Goal: Task Accomplishment & Management: Use online tool/utility

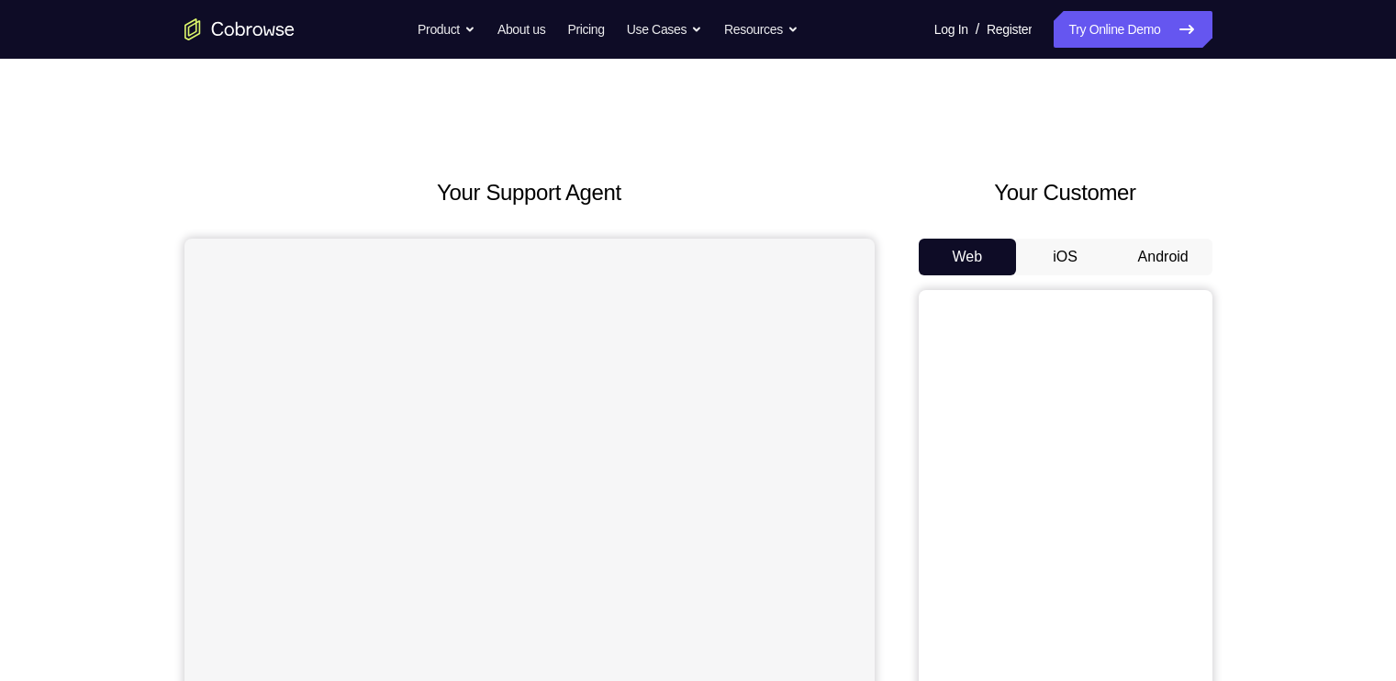
click at [1168, 258] on button "Android" at bounding box center [1163, 257] width 98 height 37
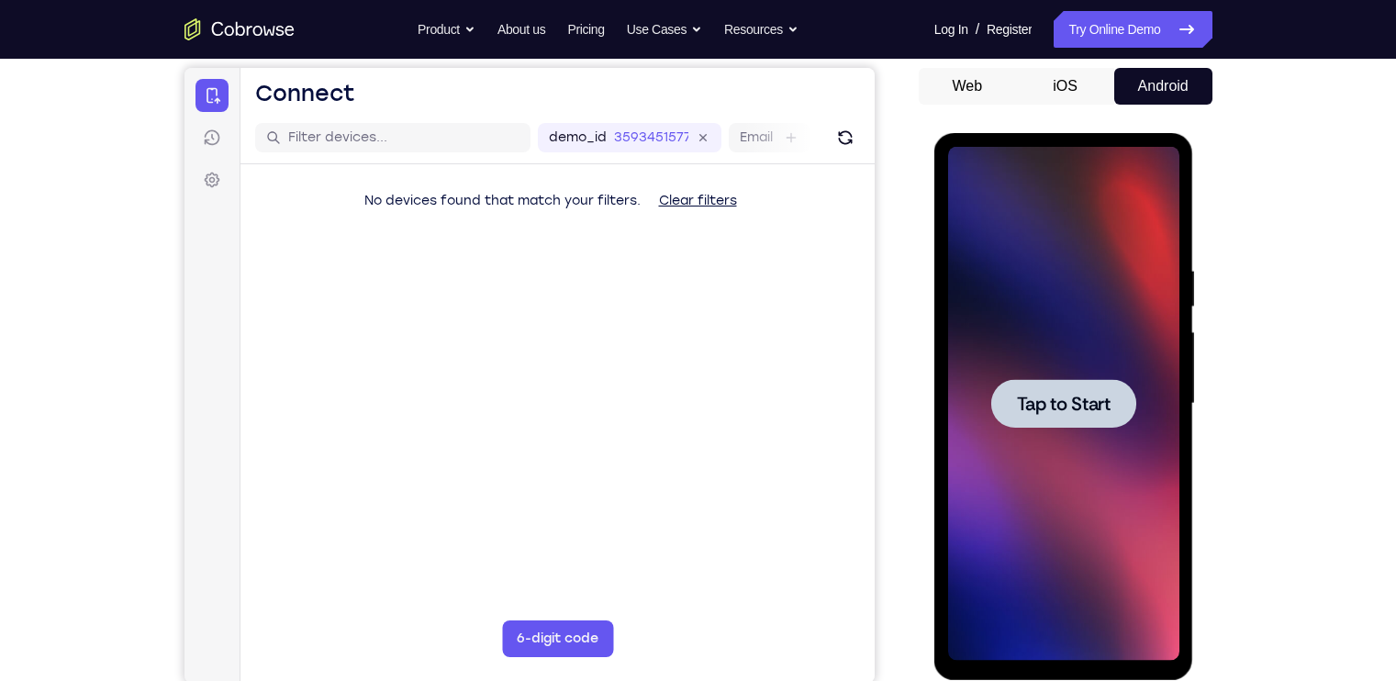
click at [1070, 399] on span "Tap to Start" at bounding box center [1064, 404] width 94 height 18
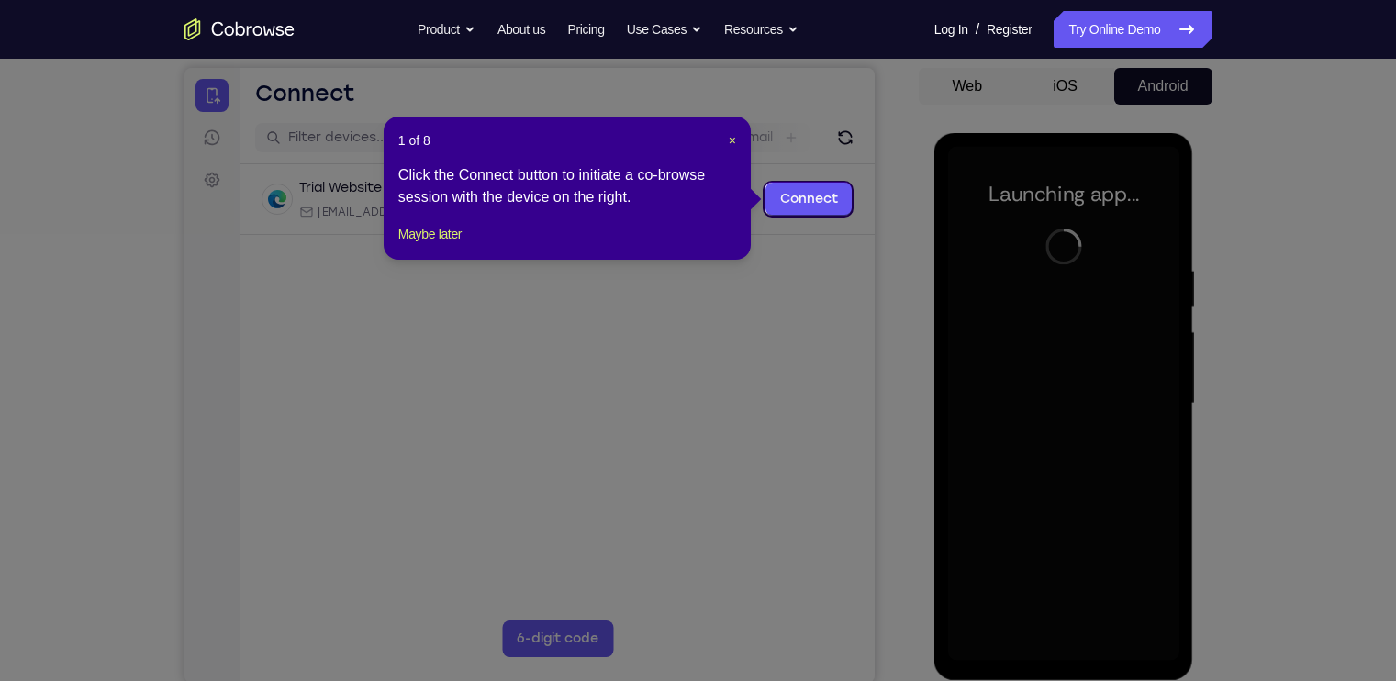
click at [393, 245] on div "1 of 8 × Click the Connect button to initiate a co-browse session with the devi…" at bounding box center [567, 188] width 367 height 143
click at [432, 245] on button "Maybe later" at bounding box center [429, 234] width 63 height 22
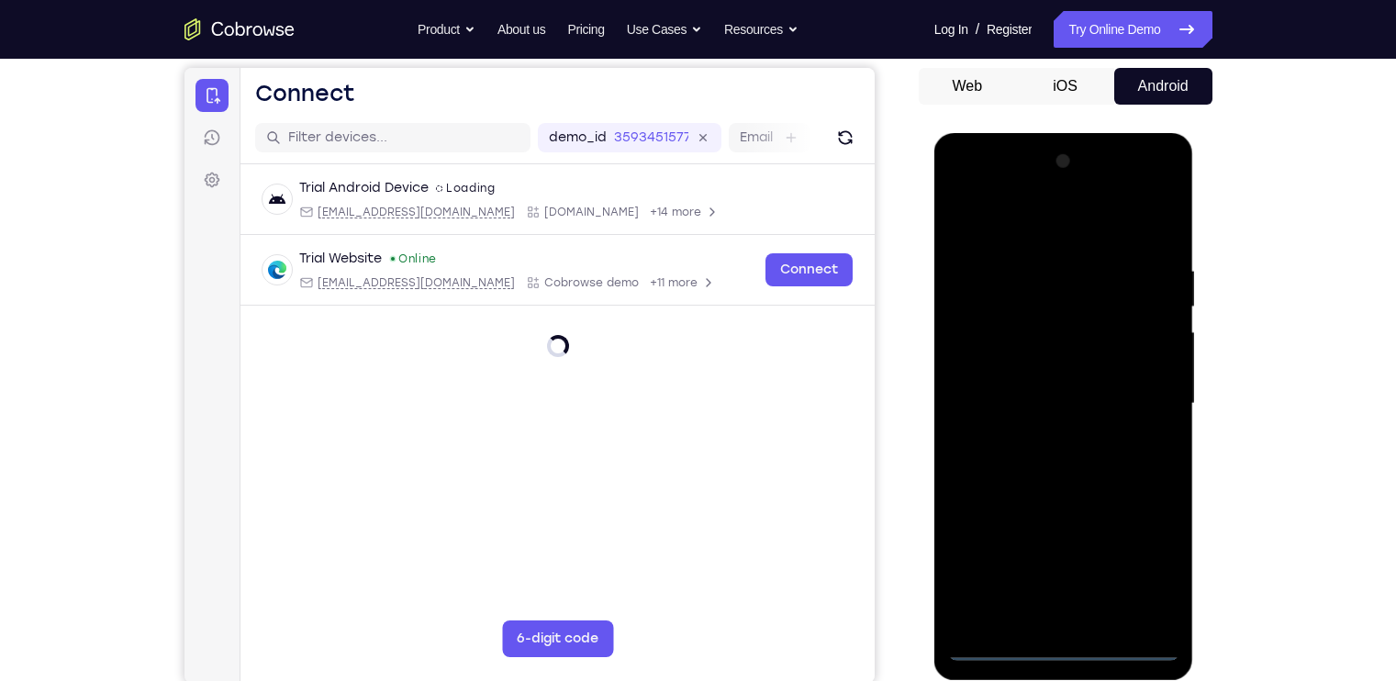
click at [1067, 641] on div at bounding box center [1063, 404] width 231 height 514
click at [1131, 567] on div at bounding box center [1063, 404] width 231 height 514
click at [988, 227] on div at bounding box center [1063, 404] width 231 height 514
click at [1143, 397] on div at bounding box center [1063, 404] width 231 height 514
click at [1050, 440] on div at bounding box center [1063, 404] width 231 height 514
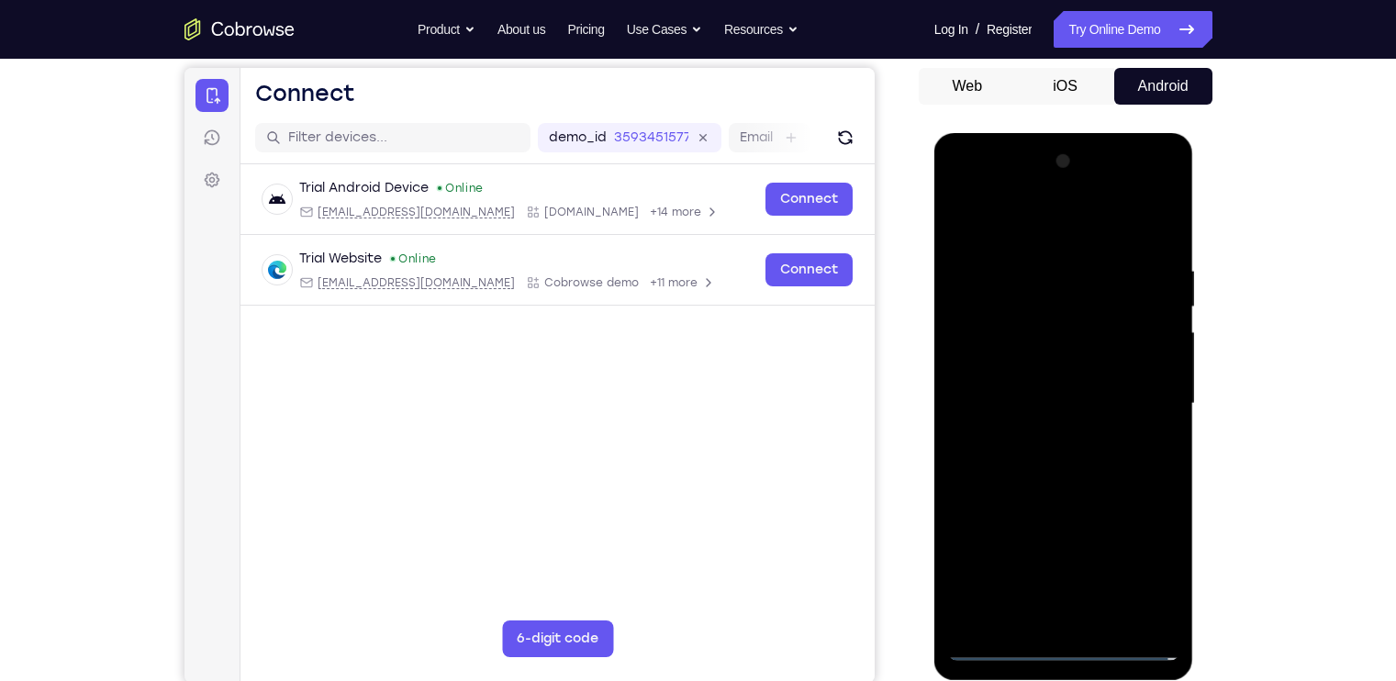
click at [1034, 378] on div at bounding box center [1063, 404] width 231 height 514
click at [1031, 360] on div at bounding box center [1063, 404] width 231 height 514
click at [1070, 415] on div at bounding box center [1063, 404] width 231 height 514
click at [1062, 459] on div at bounding box center [1063, 404] width 231 height 514
click at [1076, 474] on div at bounding box center [1063, 404] width 231 height 514
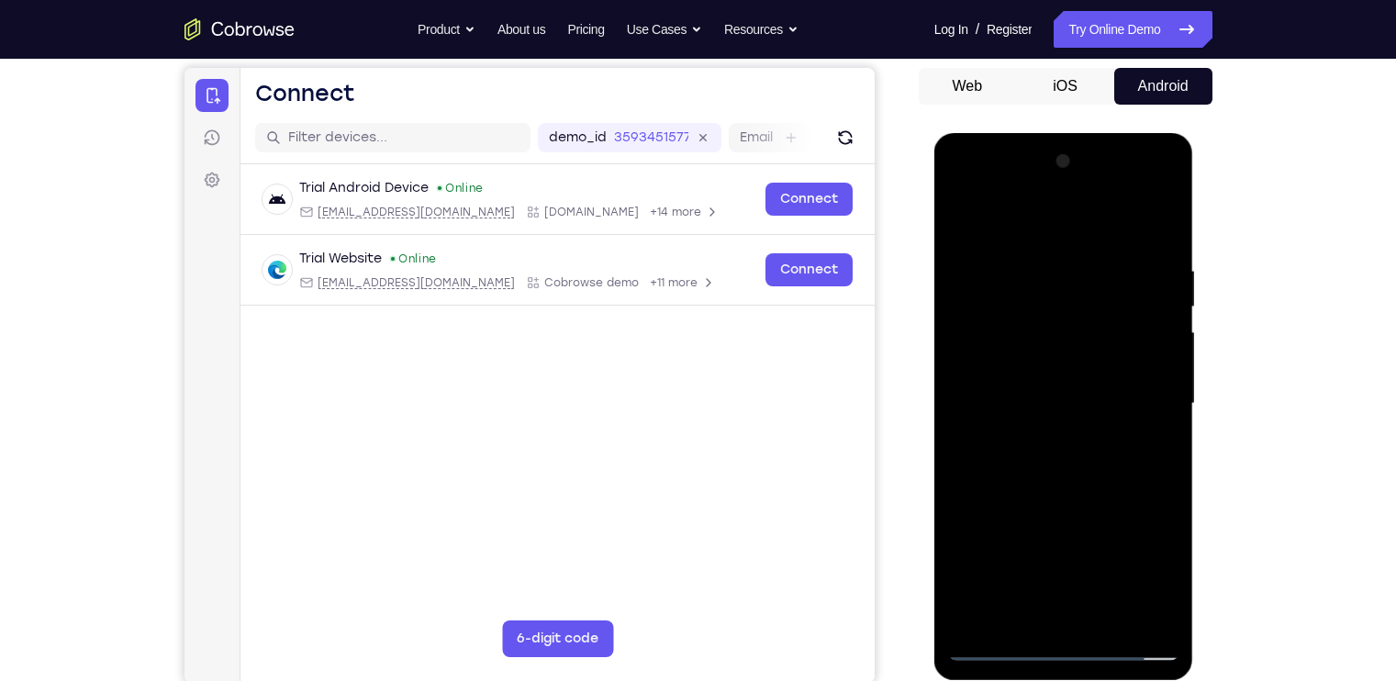
click at [1091, 262] on div at bounding box center [1063, 404] width 231 height 514
drag, startPoint x: 1087, startPoint y: 233, endPoint x: 1076, endPoint y: 163, distance: 70.6
click at [1076, 163] on div at bounding box center [1063, 404] width 231 height 514
click at [1160, 222] on div at bounding box center [1063, 404] width 231 height 514
click at [1145, 256] on div at bounding box center [1063, 404] width 231 height 514
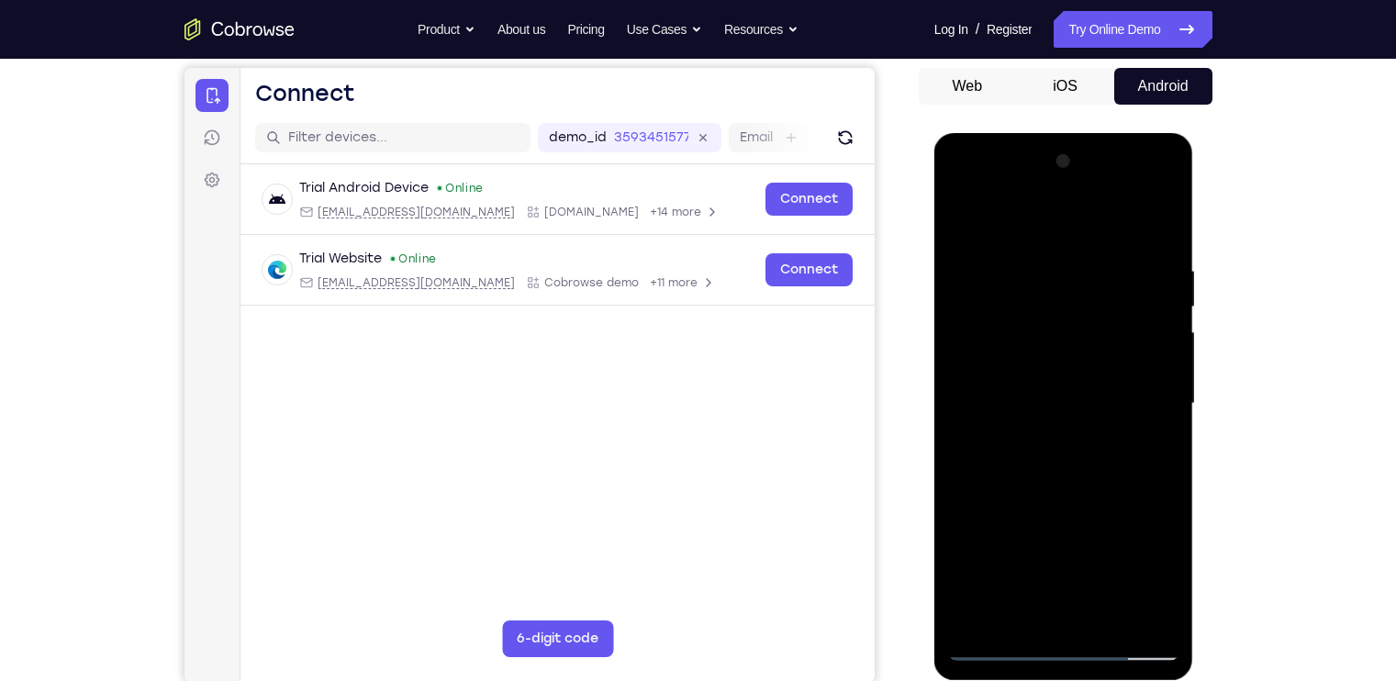
click at [1167, 443] on div at bounding box center [1063, 404] width 231 height 514
click at [1156, 221] on div at bounding box center [1063, 404] width 231 height 514
click at [1109, 614] on div at bounding box center [1063, 404] width 231 height 514
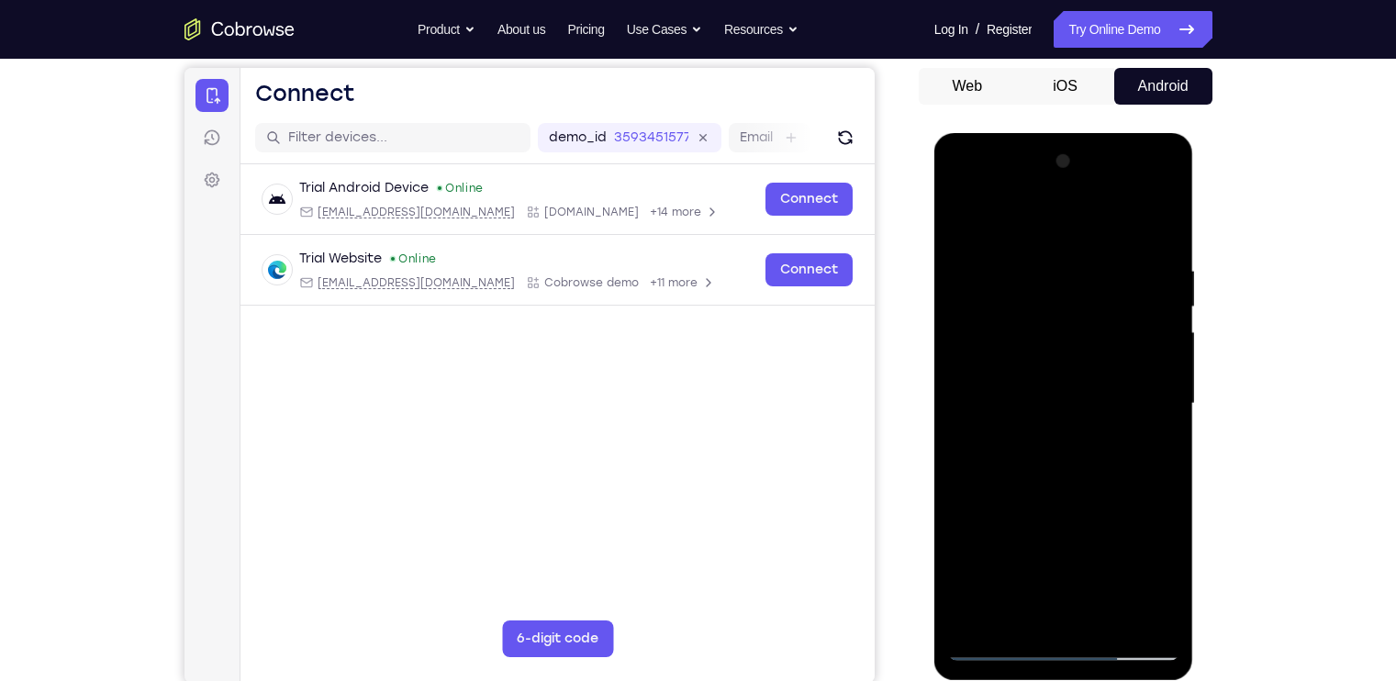
click at [1065, 498] on div at bounding box center [1063, 404] width 231 height 514
click at [993, 640] on div at bounding box center [1063, 404] width 231 height 514
click at [965, 215] on div at bounding box center [1063, 404] width 231 height 514
drag, startPoint x: 1135, startPoint y: 251, endPoint x: 1028, endPoint y: 246, distance: 107.5
click at [1028, 246] on div at bounding box center [1063, 404] width 231 height 514
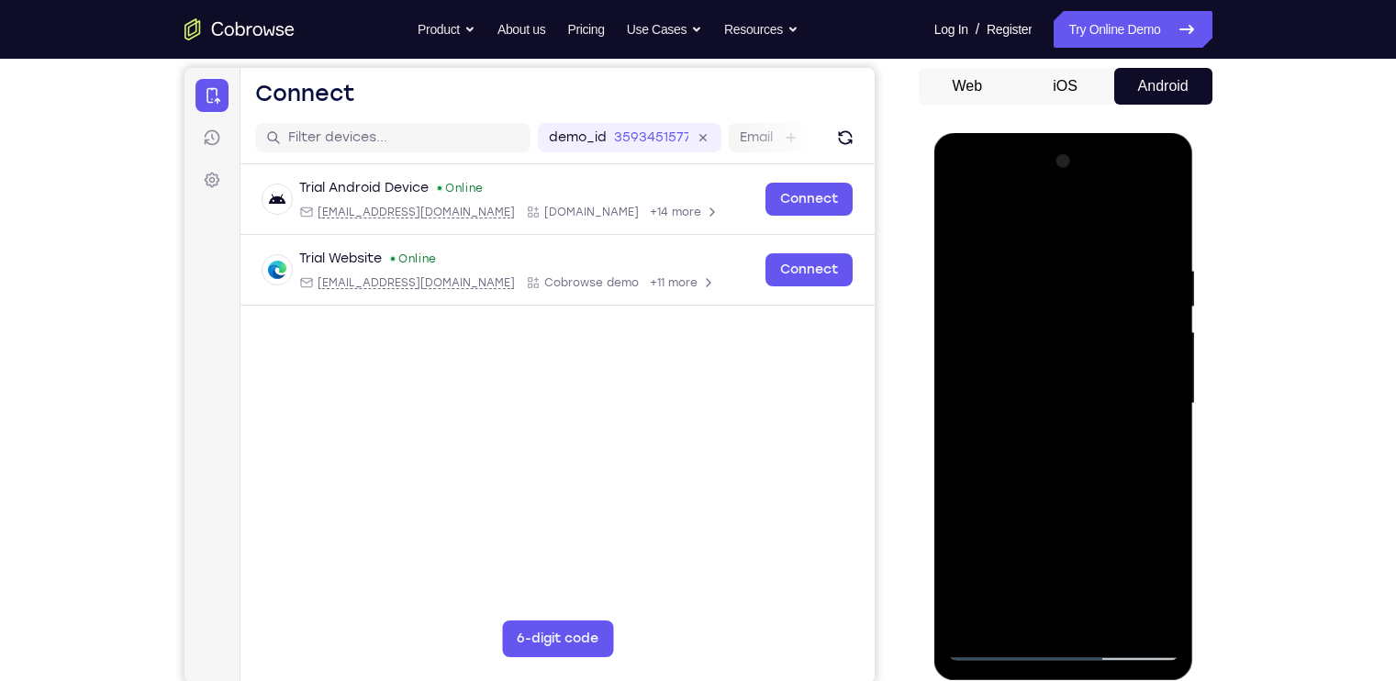
drag, startPoint x: 1117, startPoint y: 259, endPoint x: 1008, endPoint y: 279, distance: 111.1
click at [1008, 279] on div at bounding box center [1063, 404] width 231 height 514
drag, startPoint x: 1117, startPoint y: 265, endPoint x: 1028, endPoint y: 279, distance: 90.1
click at [1028, 279] on div at bounding box center [1063, 404] width 231 height 514
drag, startPoint x: 1160, startPoint y: 256, endPoint x: 964, endPoint y: 271, distance: 196.9
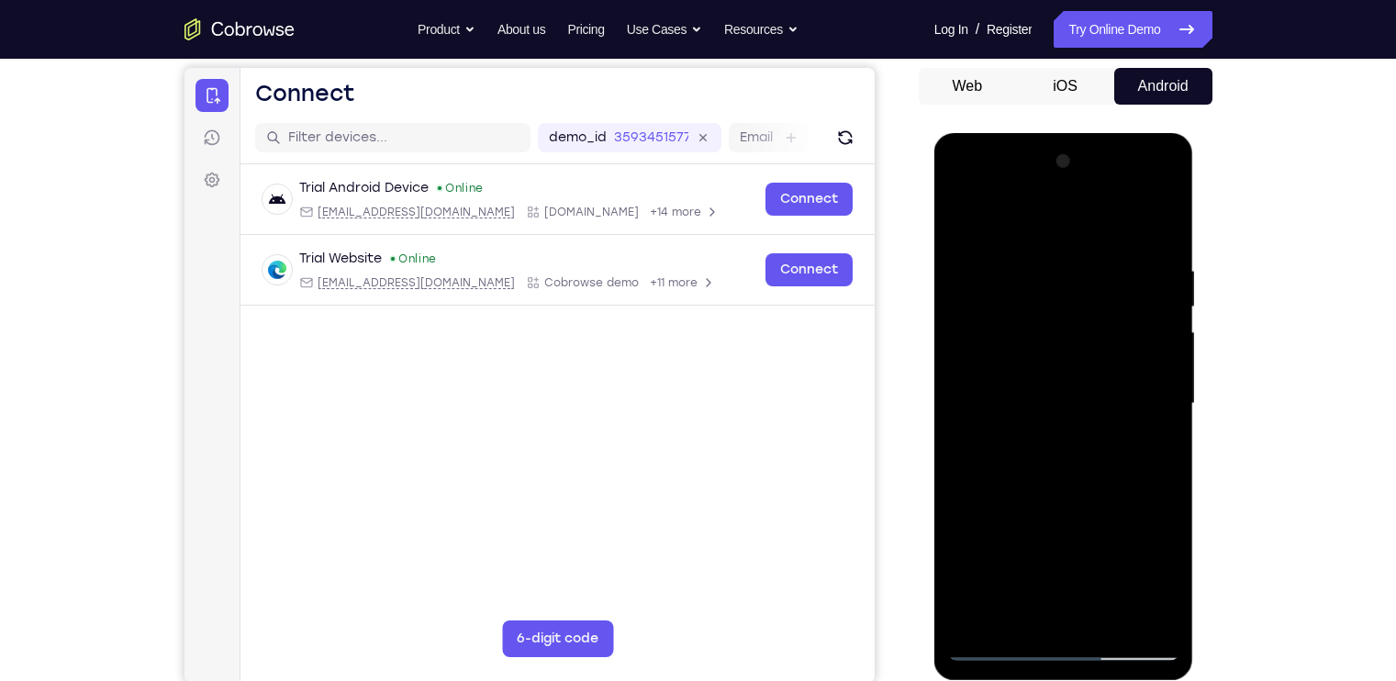
click at [964, 271] on div at bounding box center [1063, 404] width 231 height 514
drag, startPoint x: 1110, startPoint y: 264, endPoint x: 979, endPoint y: 274, distance: 131.6
click at [979, 274] on div at bounding box center [1063, 404] width 231 height 514
click at [1165, 277] on div at bounding box center [1063, 404] width 231 height 514
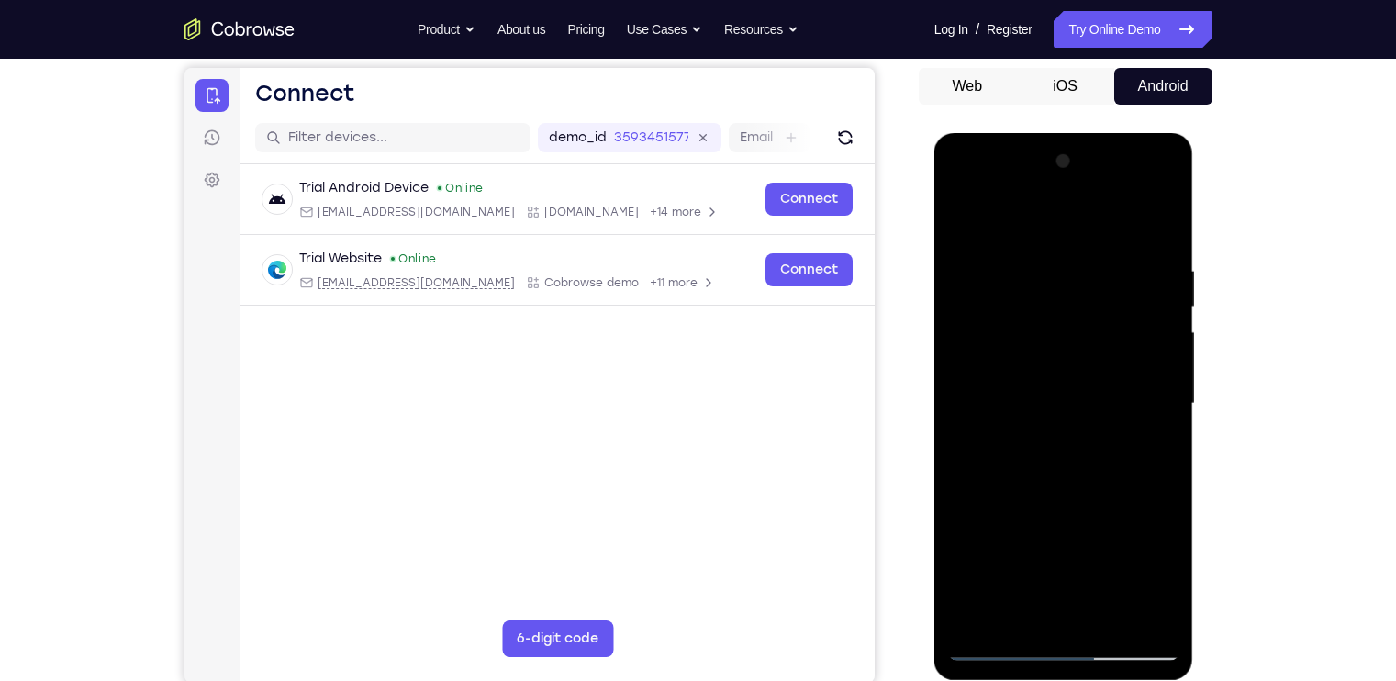
click at [1156, 224] on div at bounding box center [1063, 404] width 231 height 514
drag, startPoint x: 1132, startPoint y: 251, endPoint x: 979, endPoint y: 261, distance: 152.6
click at [979, 261] on div at bounding box center [1063, 404] width 231 height 514
drag, startPoint x: 1098, startPoint y: 258, endPoint x: 936, endPoint y: 273, distance: 163.1
click at [936, 273] on div at bounding box center [1064, 406] width 260 height 547
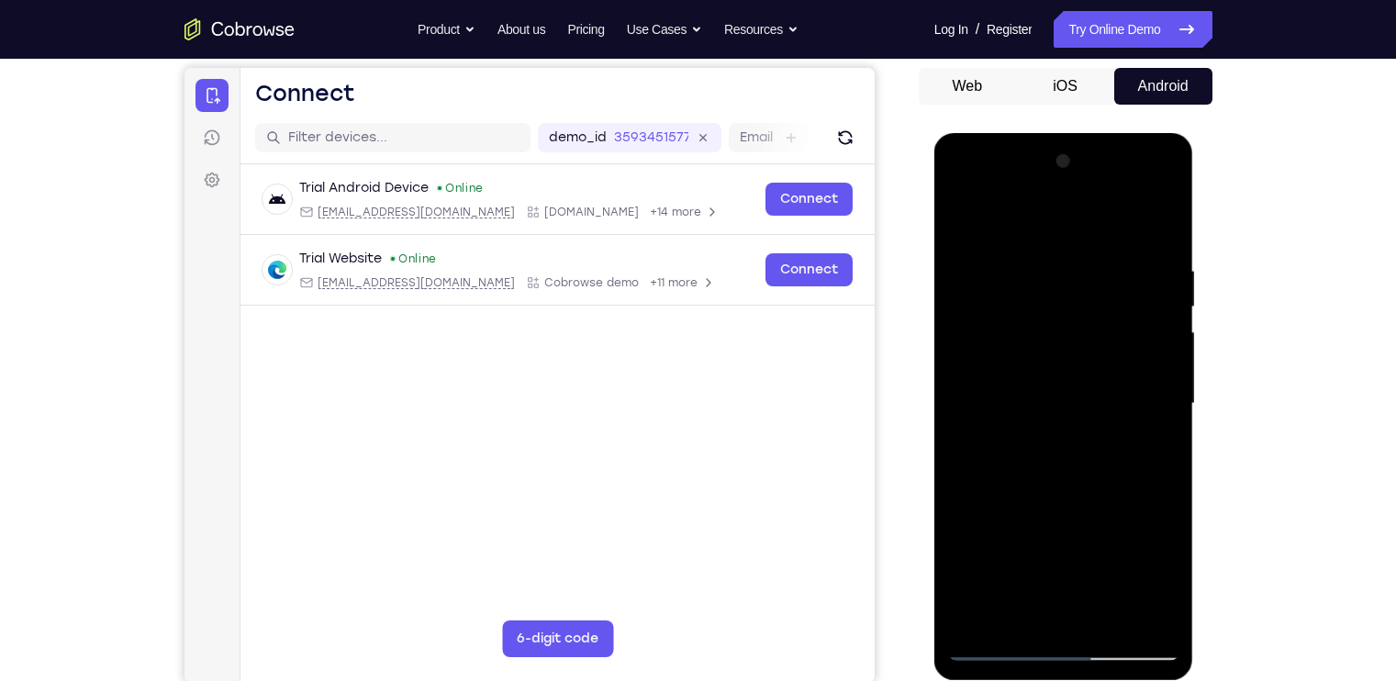
drag, startPoint x: 976, startPoint y: 262, endPoint x: 1114, endPoint y: 288, distance: 140.0
click at [1114, 288] on div at bounding box center [1063, 404] width 231 height 514
drag, startPoint x: 1119, startPoint y: 256, endPoint x: 1007, endPoint y: 245, distance: 112.5
click at [1007, 245] on div at bounding box center [1063, 404] width 231 height 514
drag, startPoint x: 1138, startPoint y: 251, endPoint x: 987, endPoint y: 241, distance: 150.8
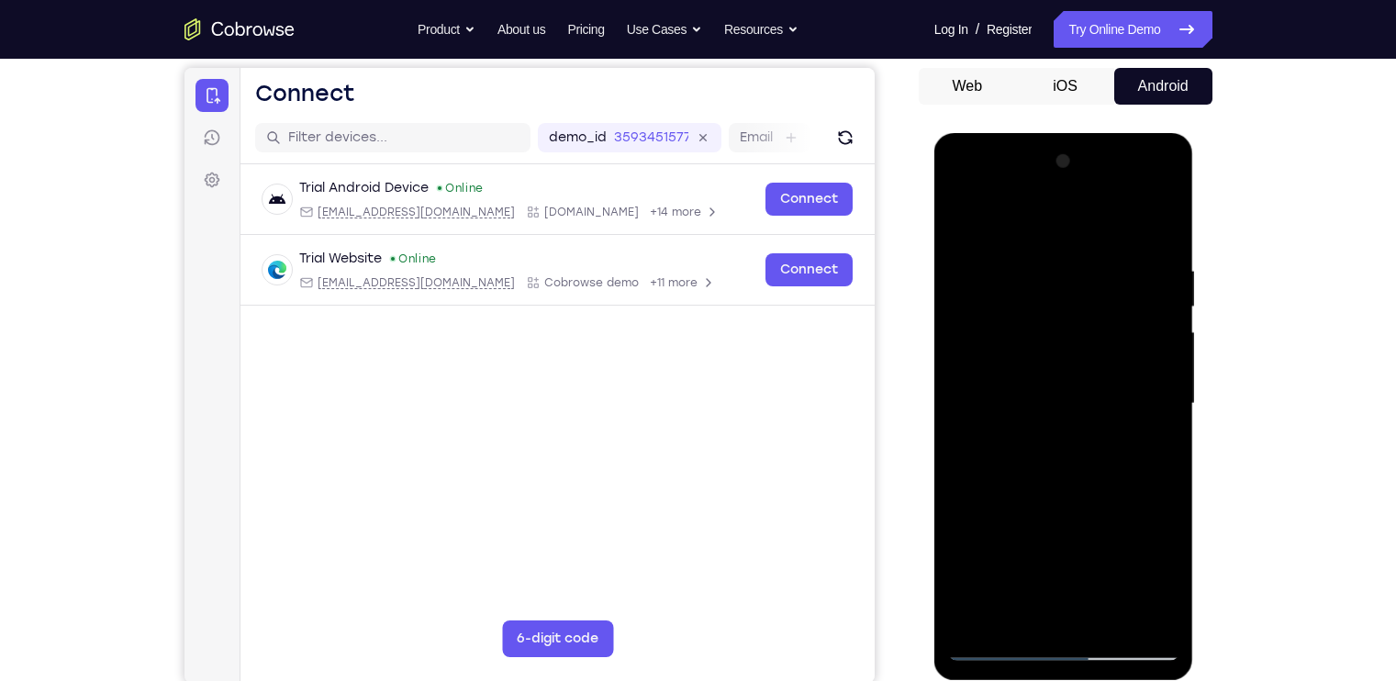
click at [987, 241] on div at bounding box center [1063, 404] width 231 height 514
drag, startPoint x: 1112, startPoint y: 266, endPoint x: 963, endPoint y: 280, distance: 150.2
click at [963, 280] on div at bounding box center [1063, 404] width 231 height 514
drag, startPoint x: 1099, startPoint y: 413, endPoint x: 1075, endPoint y: 231, distance: 183.4
click at [1075, 231] on div at bounding box center [1063, 404] width 231 height 514
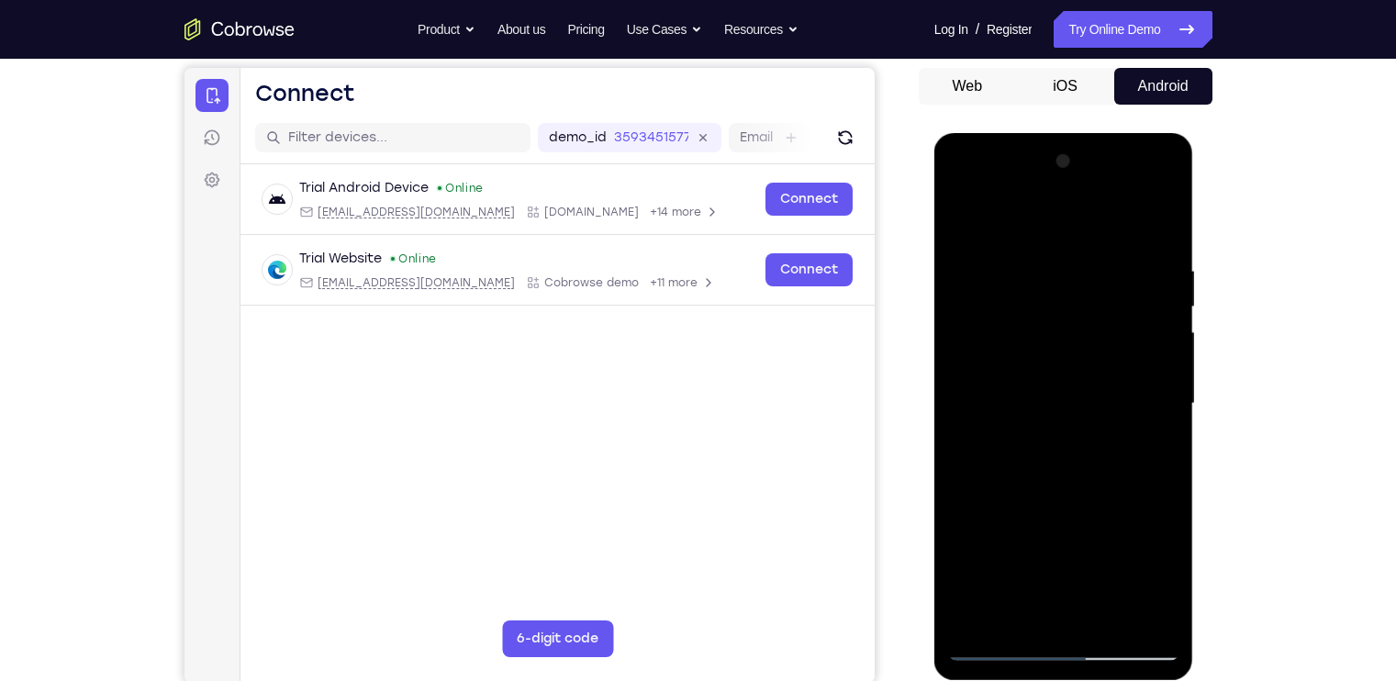
drag, startPoint x: 1093, startPoint y: 481, endPoint x: 1069, endPoint y: 173, distance: 308.3
click at [1069, 173] on div at bounding box center [1063, 404] width 231 height 514
drag, startPoint x: 1083, startPoint y: 474, endPoint x: 1063, endPoint y: 270, distance: 204.7
click at [1063, 270] on div at bounding box center [1063, 404] width 231 height 514
drag, startPoint x: 1115, startPoint y: 503, endPoint x: 1108, endPoint y: 249, distance: 254.3
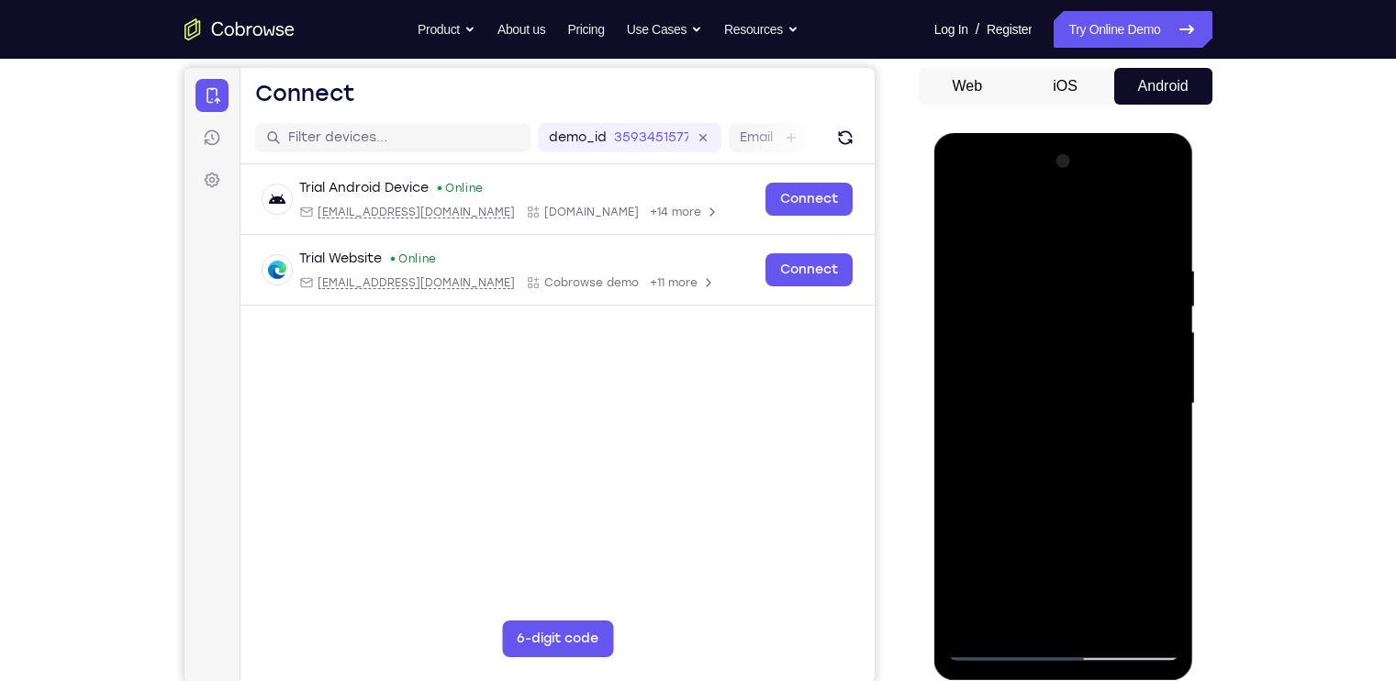
click at [1108, 249] on div at bounding box center [1063, 404] width 231 height 514
drag, startPoint x: 1083, startPoint y: 485, endPoint x: 1078, endPoint y: 254, distance: 231.3
click at [1078, 254] on div at bounding box center [1063, 404] width 231 height 514
click at [1162, 297] on div at bounding box center [1063, 404] width 231 height 514
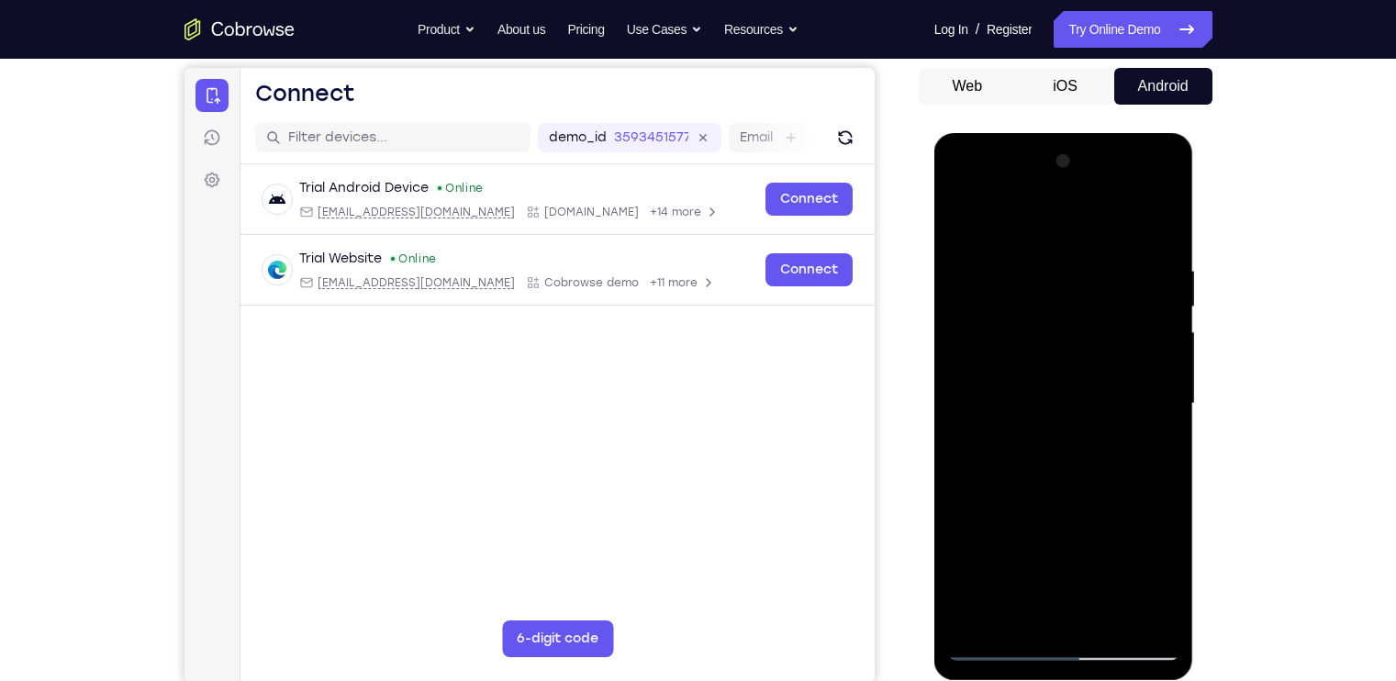
click at [1162, 297] on div at bounding box center [1063, 404] width 231 height 514
drag, startPoint x: 1093, startPoint y: 511, endPoint x: 1096, endPoint y: 287, distance: 223.9
click at [1096, 287] on div at bounding box center [1063, 404] width 231 height 514
drag, startPoint x: 1117, startPoint y: 488, endPoint x: 1100, endPoint y: 352, distance: 136.8
click at [1100, 352] on div at bounding box center [1063, 404] width 231 height 514
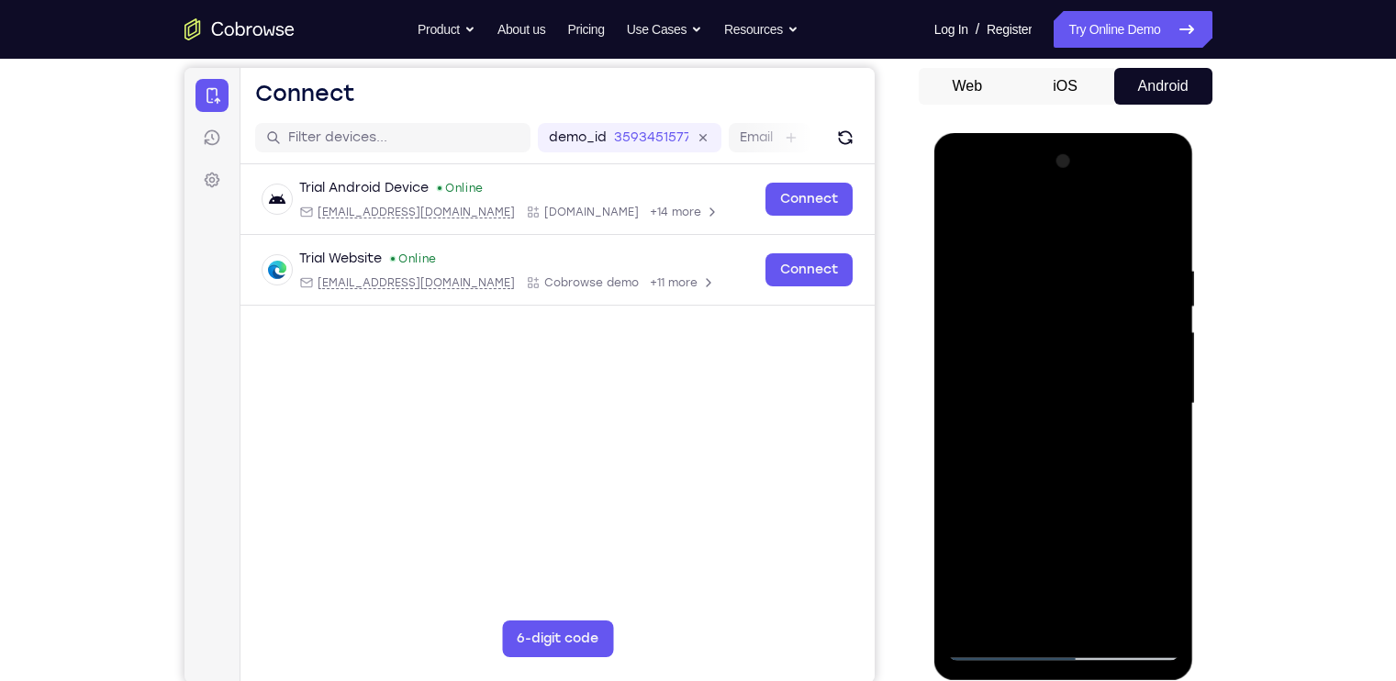
drag, startPoint x: 1135, startPoint y: 505, endPoint x: 1133, endPoint y: 426, distance: 78.9
click at [1133, 426] on div at bounding box center [1063, 404] width 231 height 514
drag, startPoint x: 1133, startPoint y: 521, endPoint x: 1115, endPoint y: 324, distance: 198.2
click at [1115, 324] on div at bounding box center [1063, 404] width 231 height 514
drag, startPoint x: 1100, startPoint y: 463, endPoint x: 1092, endPoint y: 377, distance: 85.7
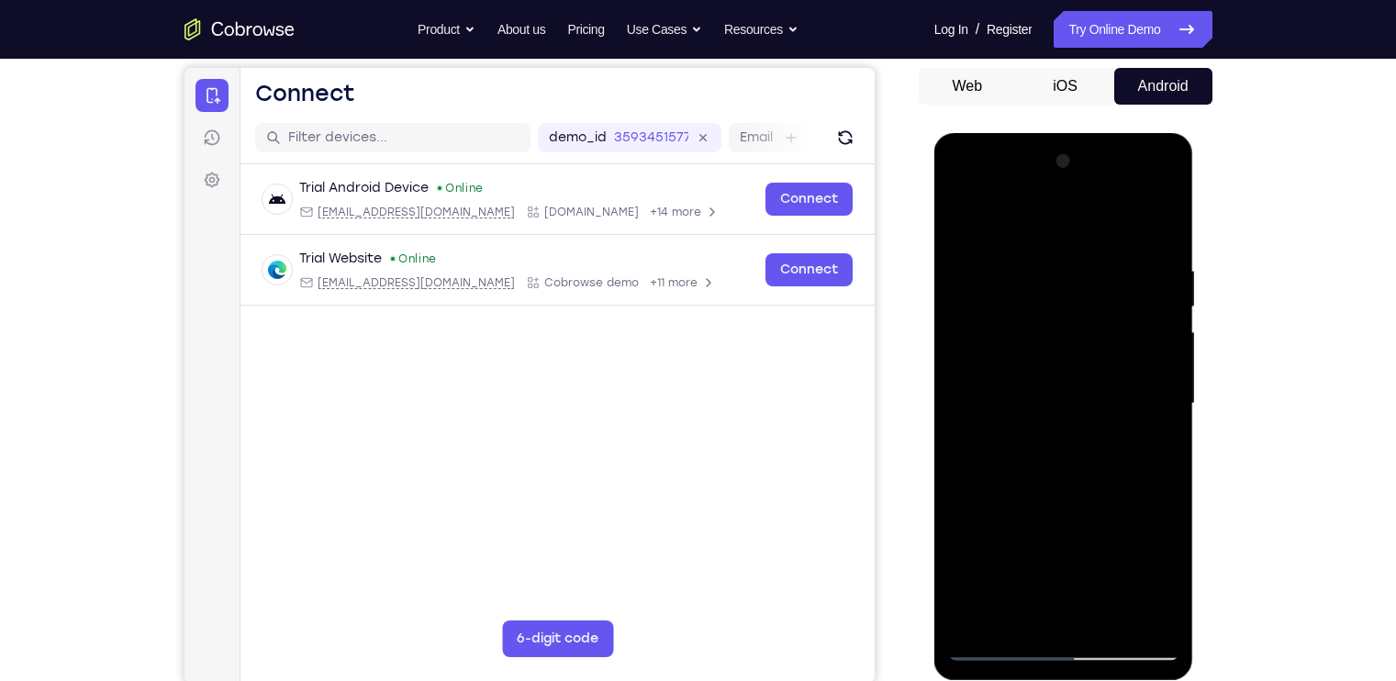
click at [1092, 377] on div at bounding box center [1063, 404] width 231 height 514
click at [1100, 552] on div at bounding box center [1063, 404] width 231 height 514
drag, startPoint x: 1100, startPoint y: 552, endPoint x: 1083, endPoint y: 265, distance: 286.8
click at [1083, 265] on div at bounding box center [1063, 404] width 231 height 514
drag, startPoint x: 1083, startPoint y: 473, endPoint x: 1080, endPoint y: 276, distance: 196.4
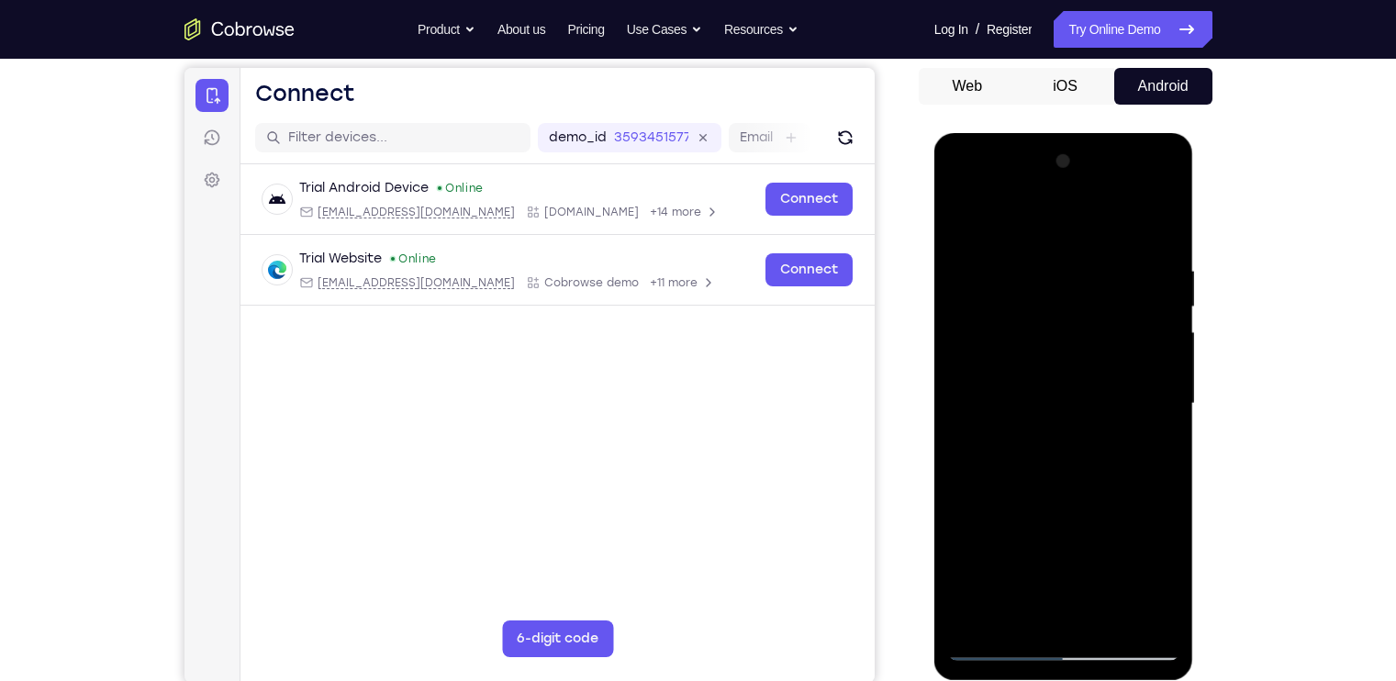
click at [1080, 276] on div at bounding box center [1063, 404] width 231 height 514
drag, startPoint x: 1081, startPoint y: 549, endPoint x: 1081, endPoint y: 525, distance: 23.9
click at [1081, 525] on div at bounding box center [1063, 404] width 231 height 514
click at [1165, 212] on div at bounding box center [1063, 404] width 231 height 514
drag, startPoint x: 1110, startPoint y: 349, endPoint x: 1103, endPoint y: 526, distance: 177.3
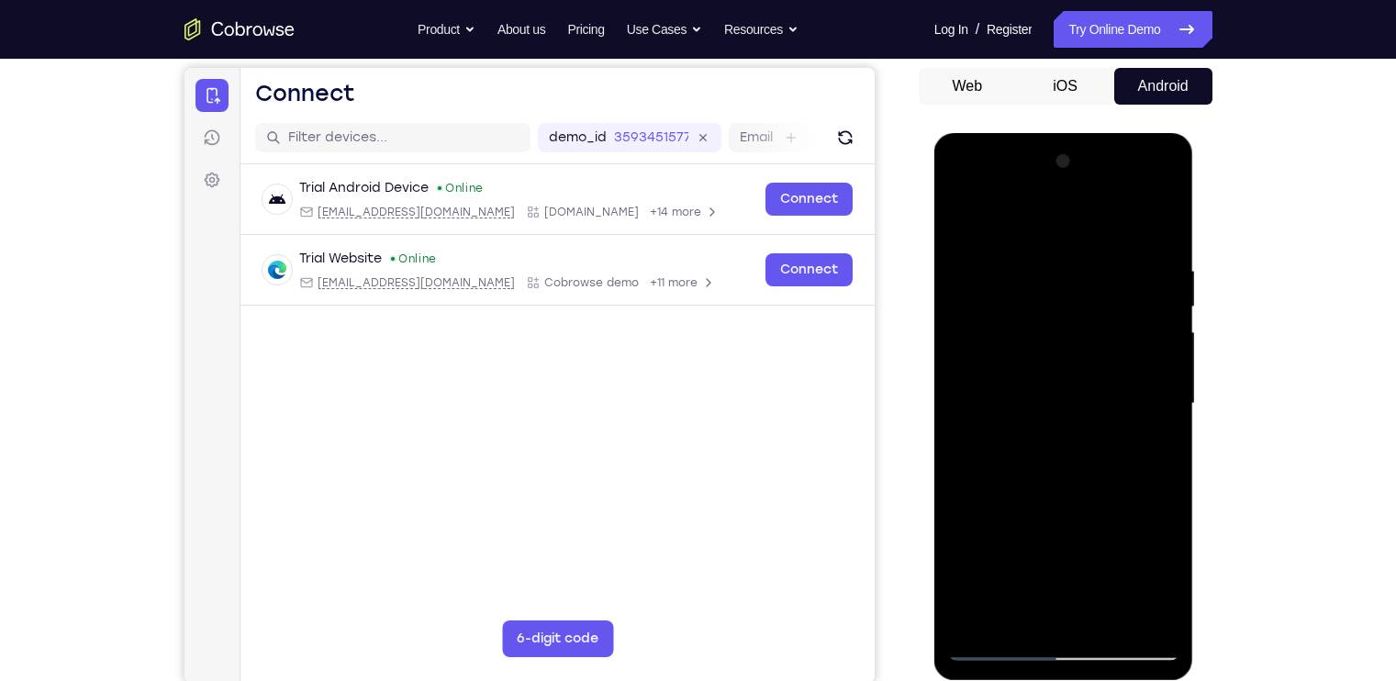
click at [1103, 526] on div at bounding box center [1063, 404] width 231 height 514
click at [1003, 355] on div at bounding box center [1063, 404] width 231 height 514
drag, startPoint x: 1120, startPoint y: 522, endPoint x: 1120, endPoint y: 357, distance: 165.2
click at [1120, 357] on div at bounding box center [1063, 404] width 231 height 514
click at [1145, 397] on div at bounding box center [1063, 404] width 231 height 514
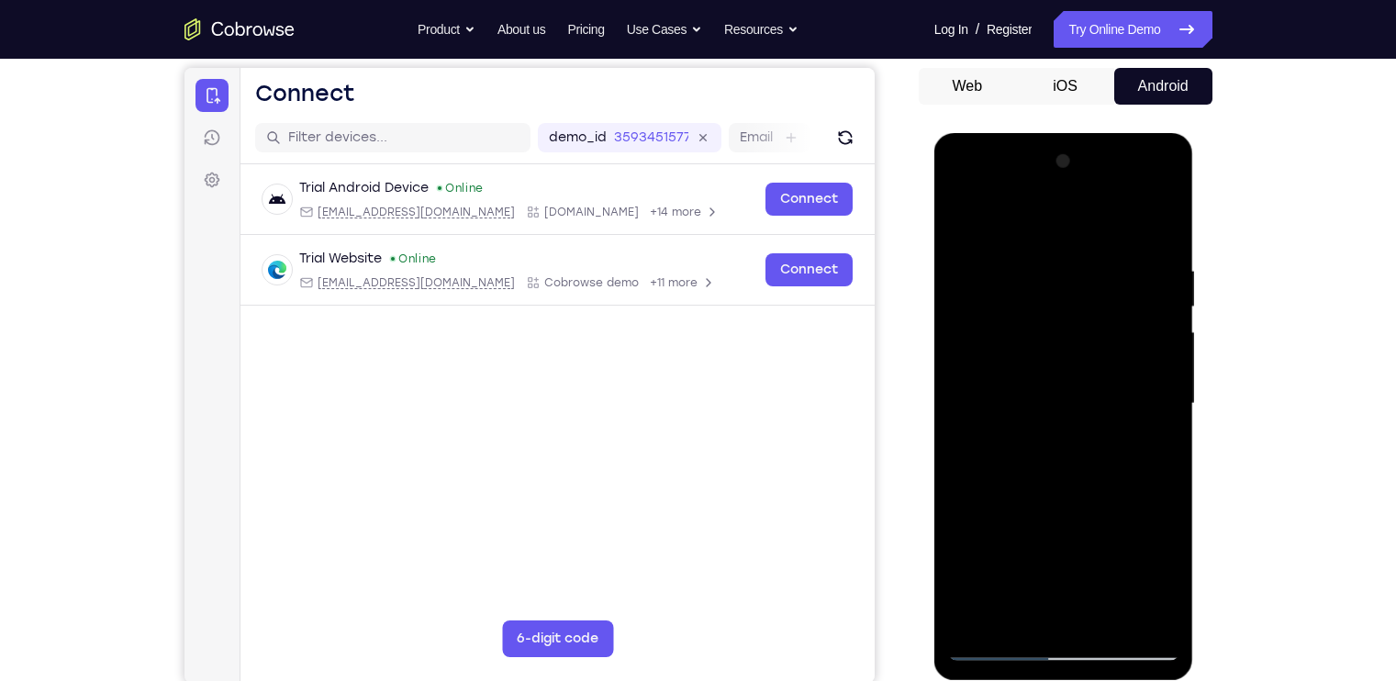
drag, startPoint x: 1145, startPoint y: 398, endPoint x: 1159, endPoint y: 590, distance: 192.3
click at [1159, 590] on div at bounding box center [1063, 404] width 231 height 514
drag, startPoint x: 1023, startPoint y: 486, endPoint x: 1061, endPoint y: 229, distance: 260.6
click at [1061, 229] on div at bounding box center [1063, 404] width 231 height 514
click at [964, 215] on div at bounding box center [1063, 404] width 231 height 514
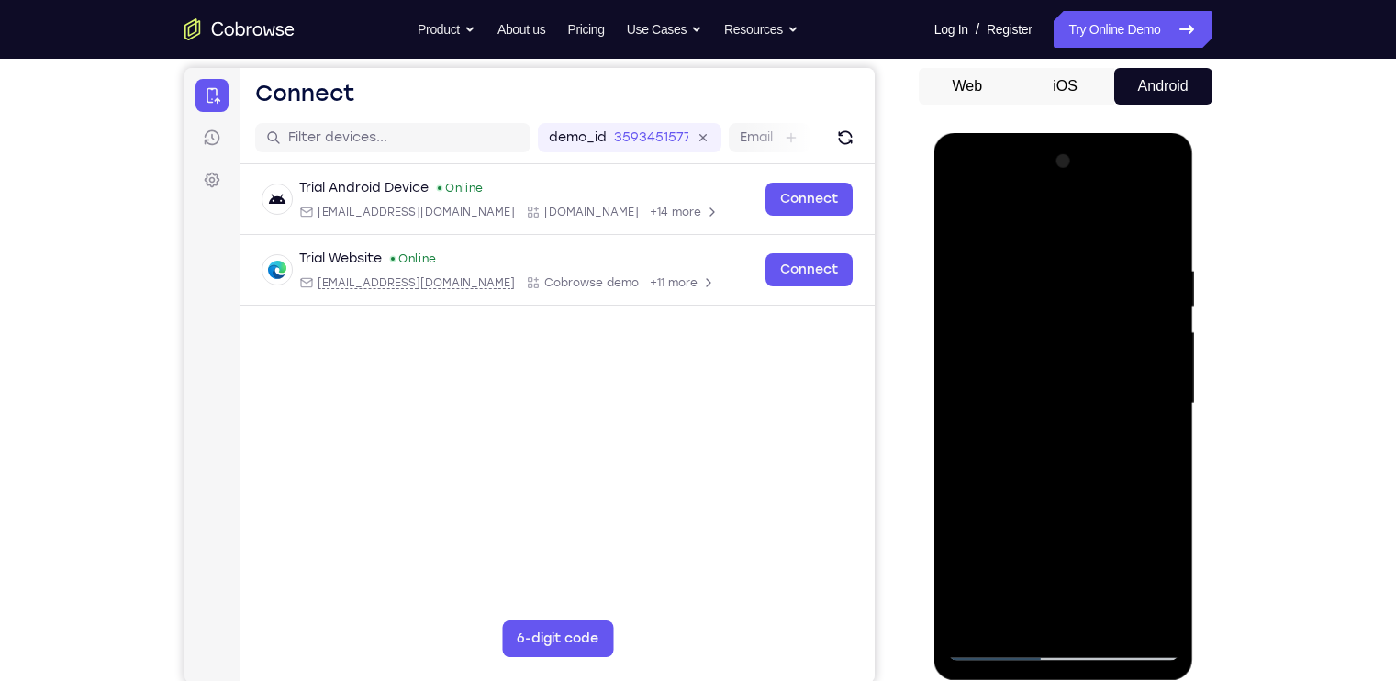
drag, startPoint x: 1047, startPoint y: 527, endPoint x: 1074, endPoint y: 243, distance: 284.8
click at [1074, 243] on div at bounding box center [1063, 404] width 231 height 514
click at [1153, 618] on div at bounding box center [1063, 404] width 231 height 514
drag, startPoint x: 1092, startPoint y: 380, endPoint x: 1101, endPoint y: 515, distance: 135.2
click at [1101, 515] on div at bounding box center [1063, 404] width 231 height 514
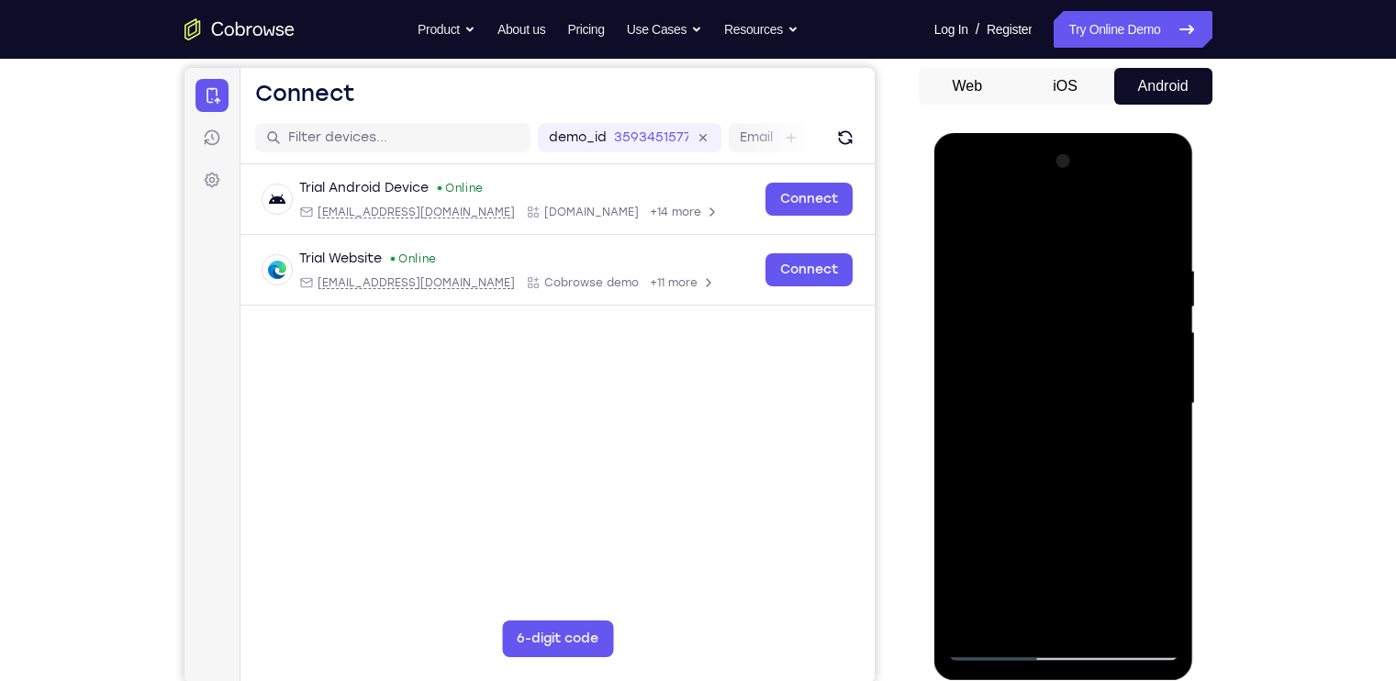
click at [1156, 213] on div at bounding box center [1063, 404] width 231 height 514
click at [1059, 499] on div at bounding box center [1063, 404] width 231 height 514
click at [1053, 498] on div at bounding box center [1063, 404] width 231 height 514
click at [974, 223] on div at bounding box center [1063, 404] width 231 height 514
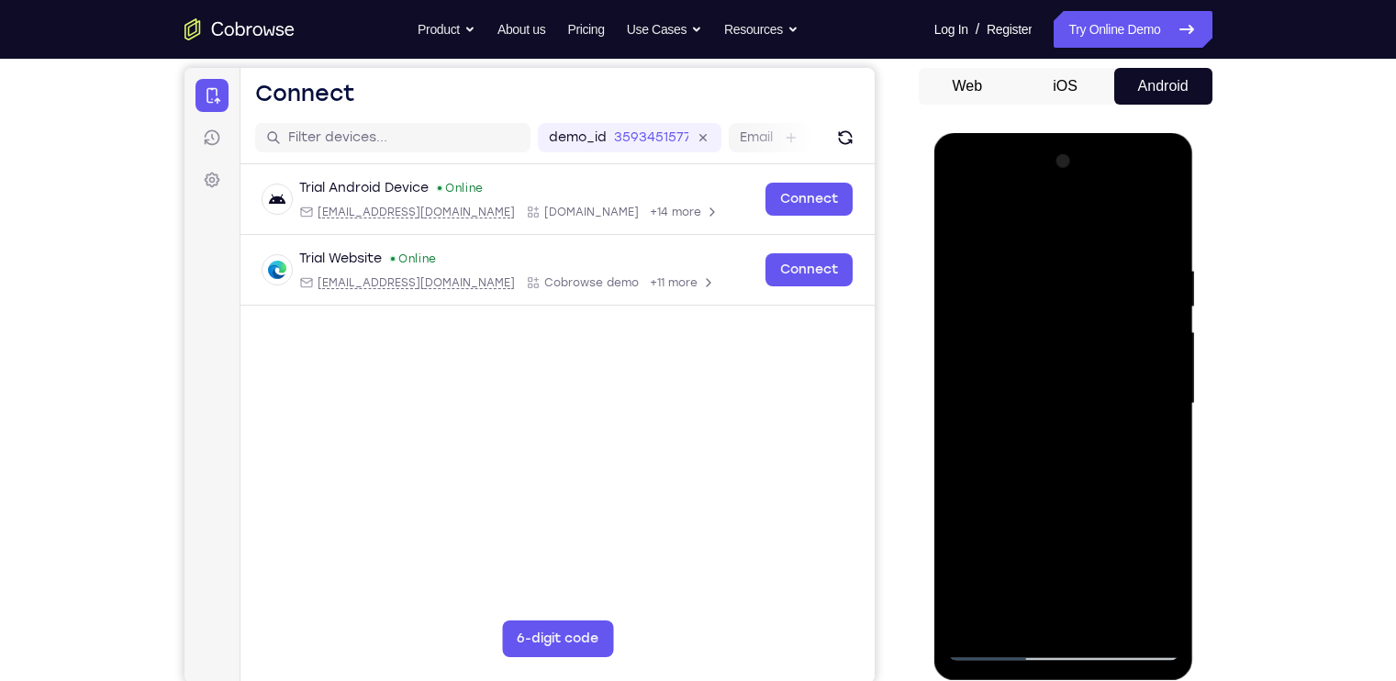
click at [1000, 251] on div at bounding box center [1063, 404] width 231 height 514
click at [1104, 556] on div at bounding box center [1063, 404] width 231 height 514
click at [983, 429] on div at bounding box center [1063, 404] width 231 height 514
drag, startPoint x: 1060, startPoint y: 458, endPoint x: 1056, endPoint y: 326, distance: 132.2
click at [1056, 326] on div at bounding box center [1063, 404] width 231 height 514
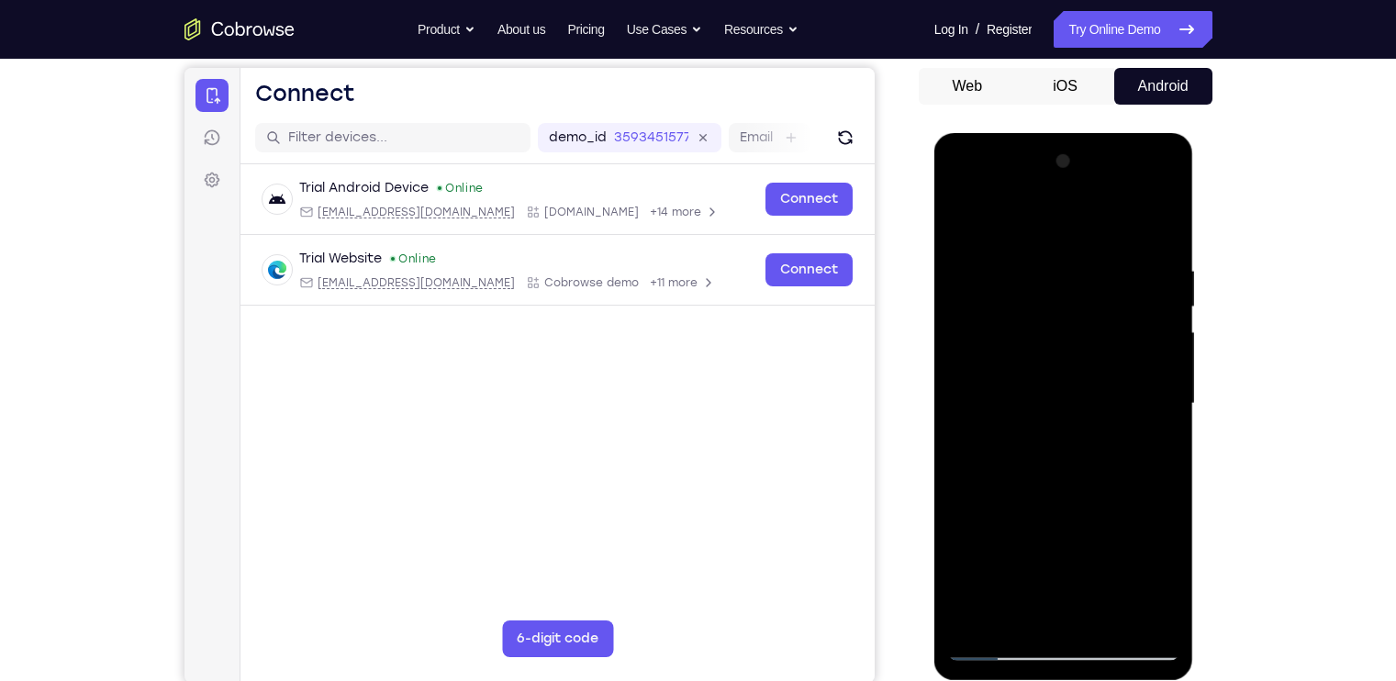
click at [988, 490] on div at bounding box center [1063, 404] width 231 height 514
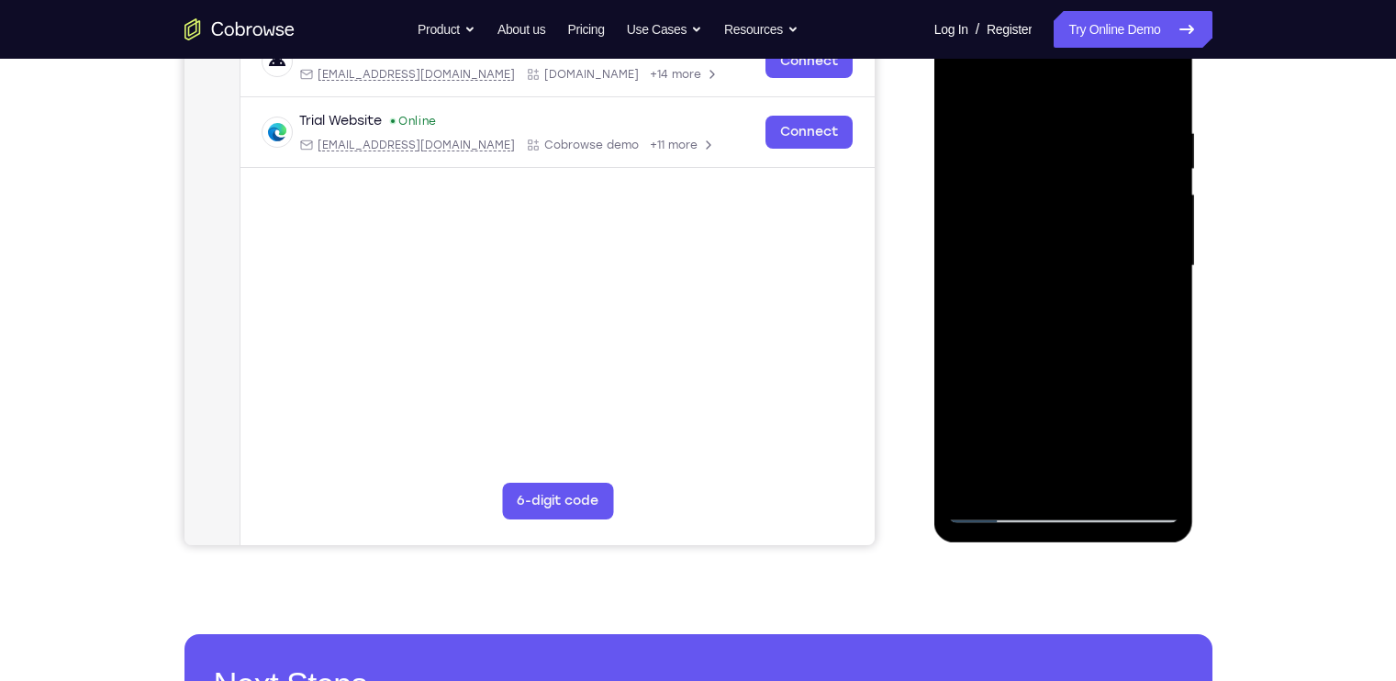
scroll to position [310, 0]
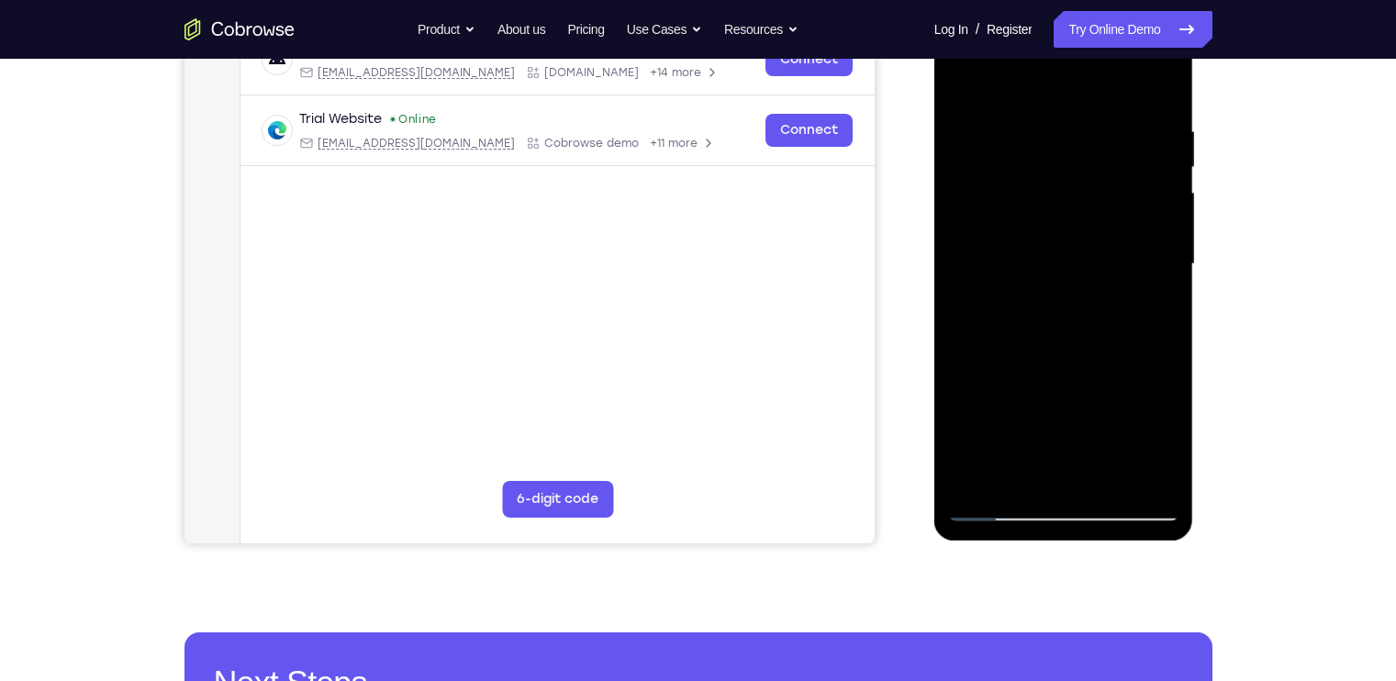
drag, startPoint x: 1027, startPoint y: 391, endPoint x: 1033, endPoint y: 267, distance: 124.1
click at [1033, 267] on div at bounding box center [1063, 264] width 231 height 514
click at [972, 271] on div at bounding box center [1063, 264] width 231 height 514
click at [1063, 323] on div at bounding box center [1063, 264] width 231 height 514
drag, startPoint x: 1106, startPoint y: 202, endPoint x: 1082, endPoint y: 313, distance: 113.6
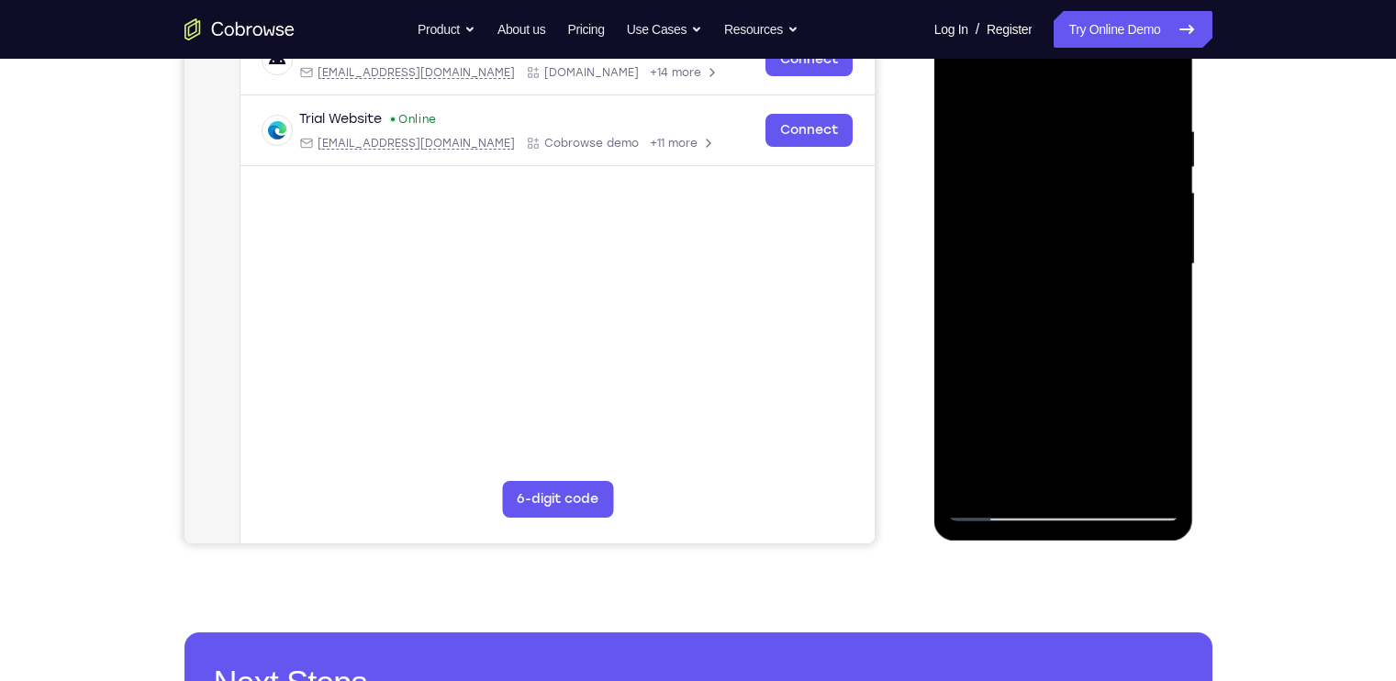
click at [1082, 313] on div at bounding box center [1063, 264] width 231 height 514
click at [1121, 425] on div at bounding box center [1063, 264] width 231 height 514
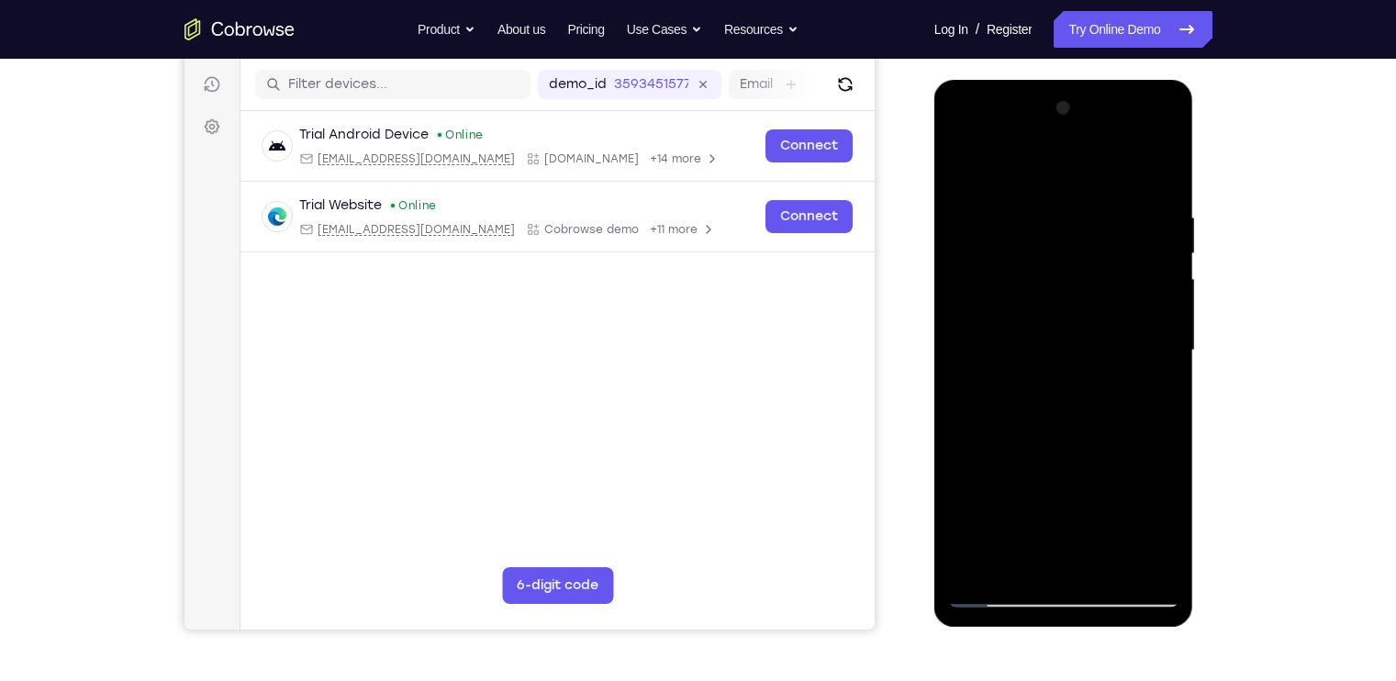
scroll to position [241, 0]
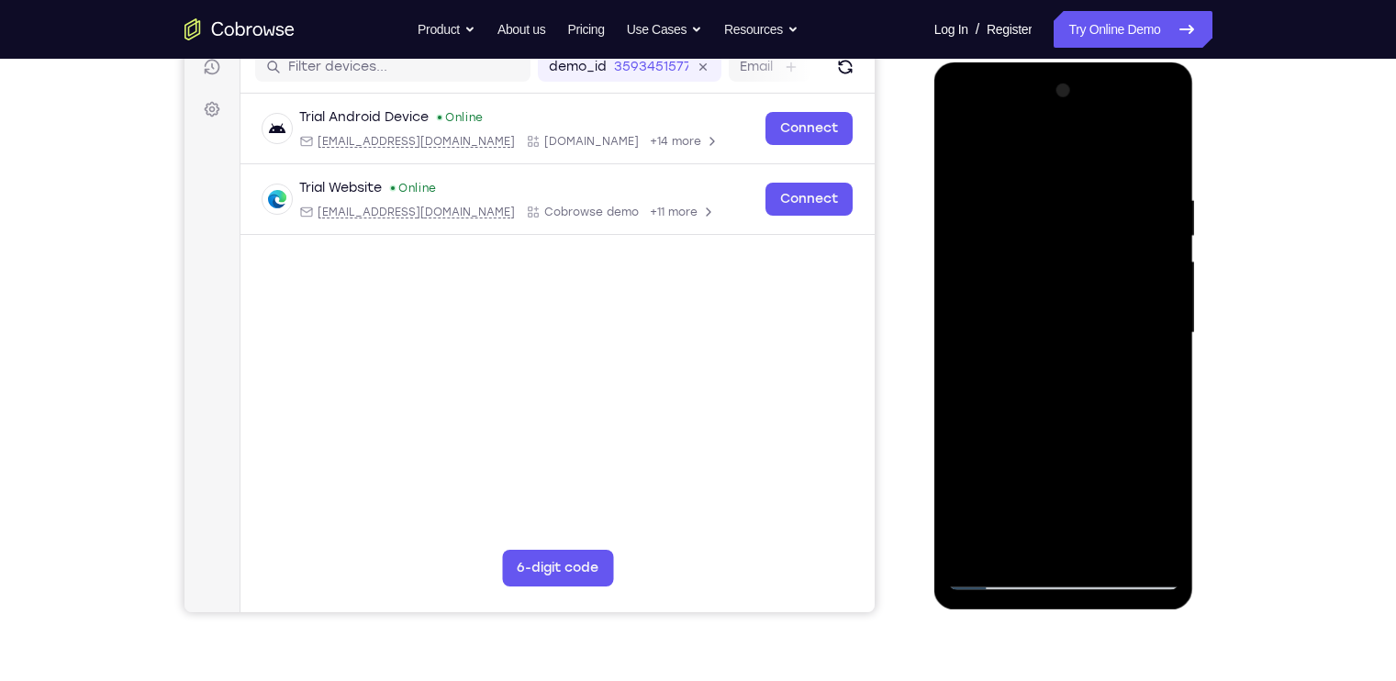
click at [987, 355] on div at bounding box center [1063, 333] width 231 height 514
click at [975, 218] on div at bounding box center [1063, 333] width 231 height 514
click at [1059, 403] on div at bounding box center [1063, 333] width 231 height 514
click at [1079, 195] on div at bounding box center [1063, 333] width 231 height 514
drag, startPoint x: 1070, startPoint y: 433, endPoint x: 1053, endPoint y: 263, distance: 170.6
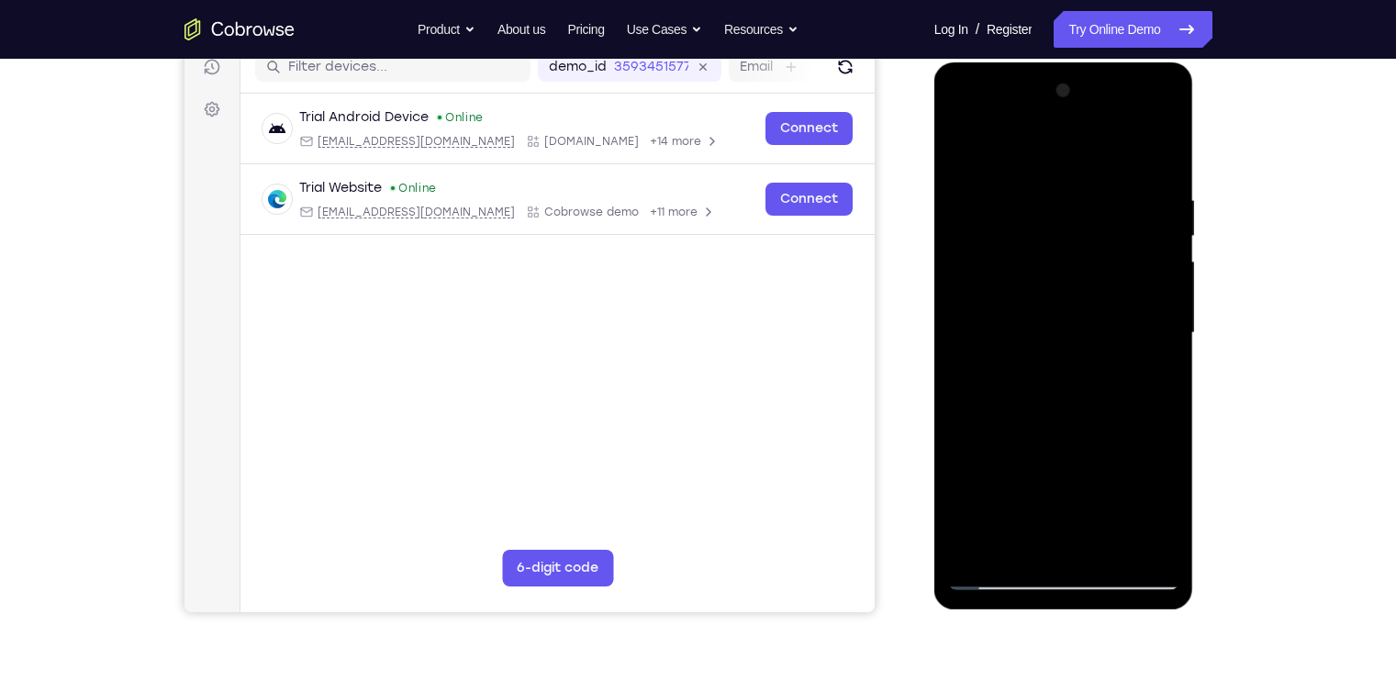
click at [1053, 263] on div at bounding box center [1063, 333] width 231 height 514
drag, startPoint x: 1066, startPoint y: 389, endPoint x: 1059, endPoint y: 260, distance: 129.6
click at [1059, 260] on div at bounding box center [1063, 333] width 231 height 514
drag, startPoint x: 1018, startPoint y: 432, endPoint x: 1018, endPoint y: 277, distance: 155.1
click at [1018, 277] on div at bounding box center [1063, 333] width 231 height 514
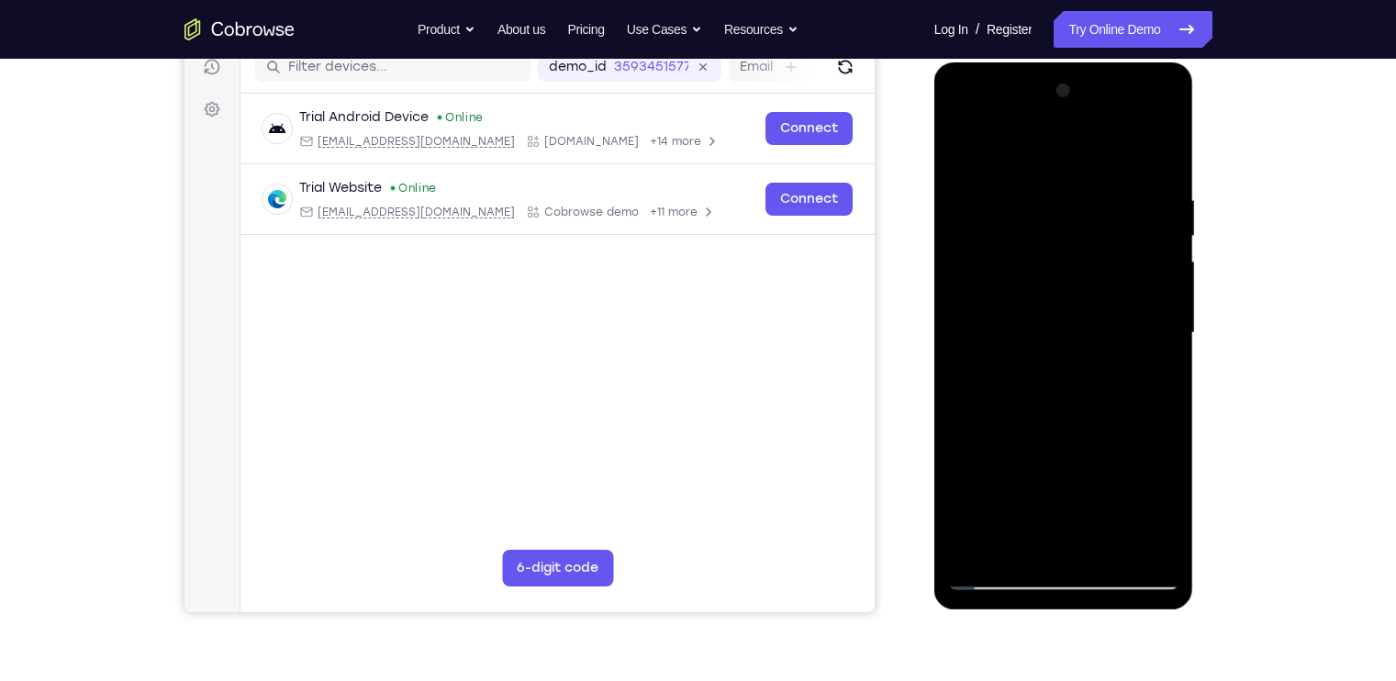
drag, startPoint x: 1050, startPoint y: 457, endPoint x: 1060, endPoint y: 249, distance: 208.6
drag, startPoint x: 1060, startPoint y: 249, endPoint x: 1152, endPoint y: 303, distance: 106.6
click at [1152, 303] on div at bounding box center [1063, 333] width 231 height 514
drag, startPoint x: 1144, startPoint y: 340, endPoint x: 1138, endPoint y: 215, distance: 125.9
click at [1138, 215] on div at bounding box center [1063, 333] width 231 height 514
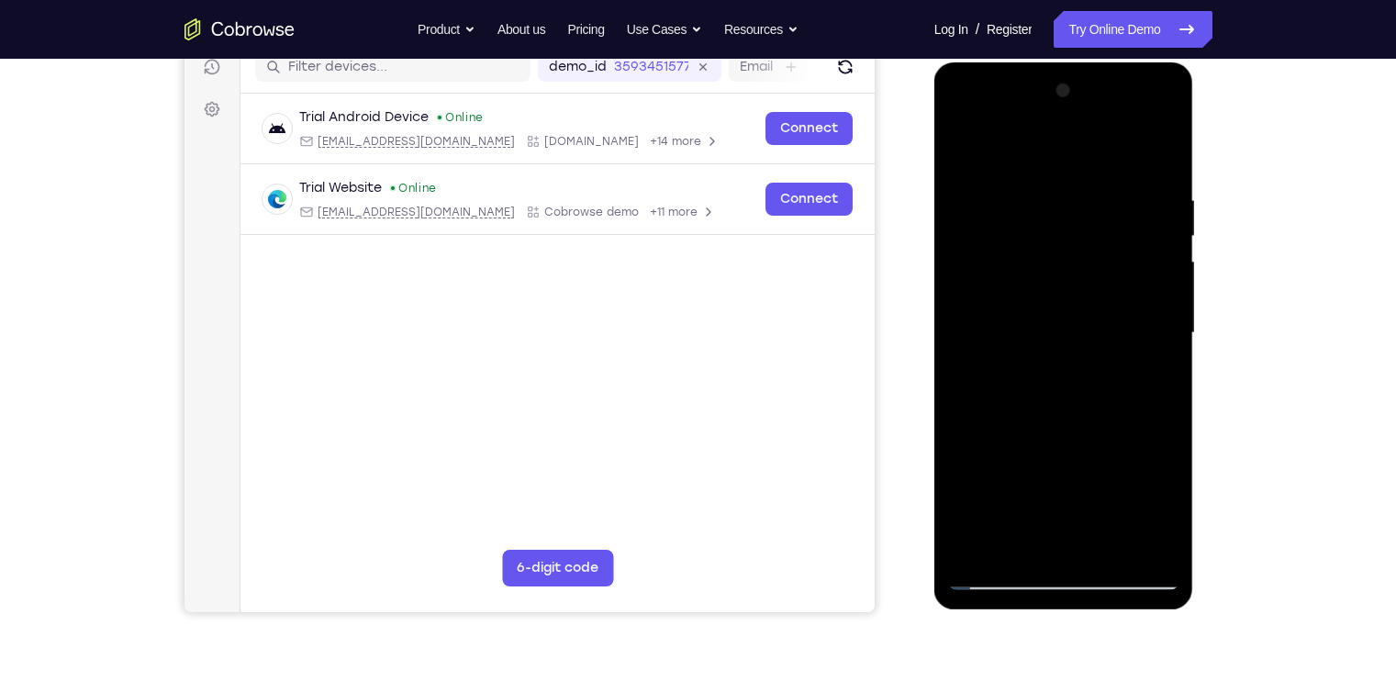
click at [964, 156] on div at bounding box center [1063, 333] width 231 height 514
drag, startPoint x: 1053, startPoint y: 440, endPoint x: 1041, endPoint y: 262, distance: 177.6
click at [1041, 262] on div at bounding box center [1063, 333] width 231 height 514
drag, startPoint x: 1031, startPoint y: 467, endPoint x: 1035, endPoint y: 312, distance: 155.1
click at [1035, 312] on div at bounding box center [1063, 333] width 231 height 514
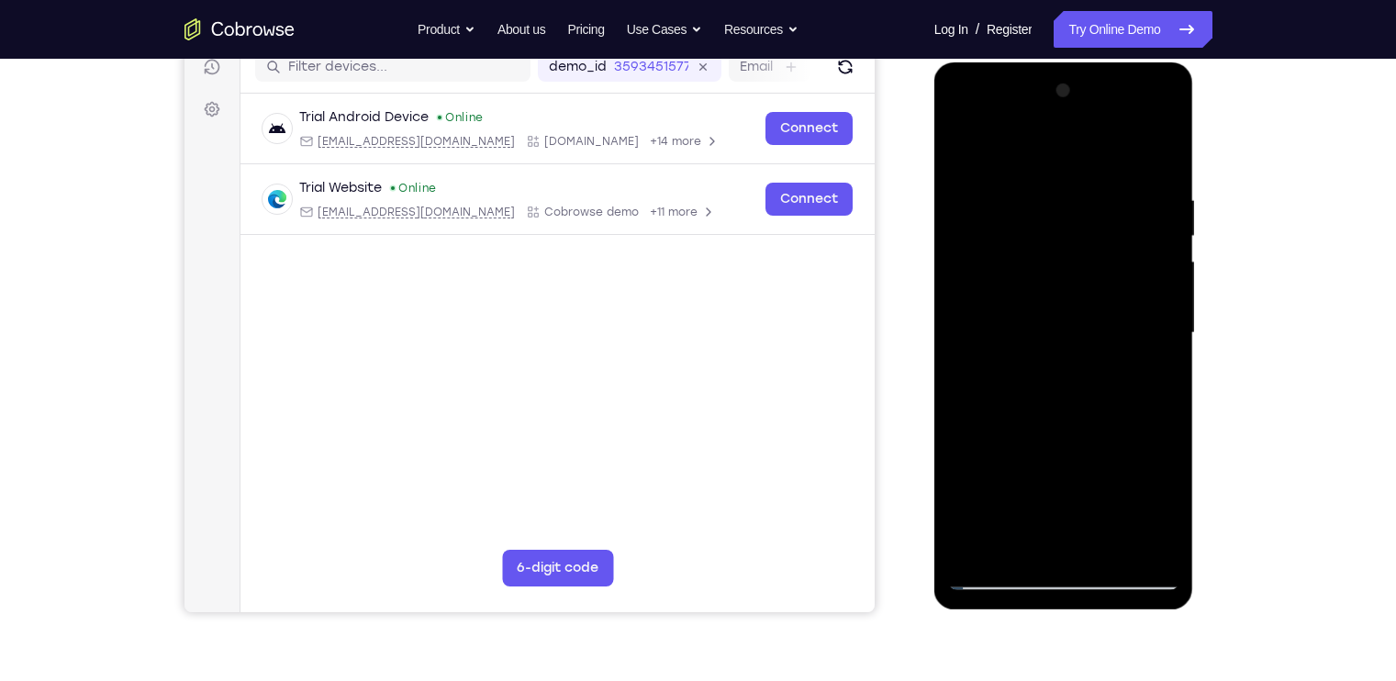
click at [987, 501] on div at bounding box center [1063, 333] width 231 height 514
click at [995, 351] on div at bounding box center [1063, 333] width 231 height 514
click at [1126, 228] on div at bounding box center [1063, 333] width 231 height 514
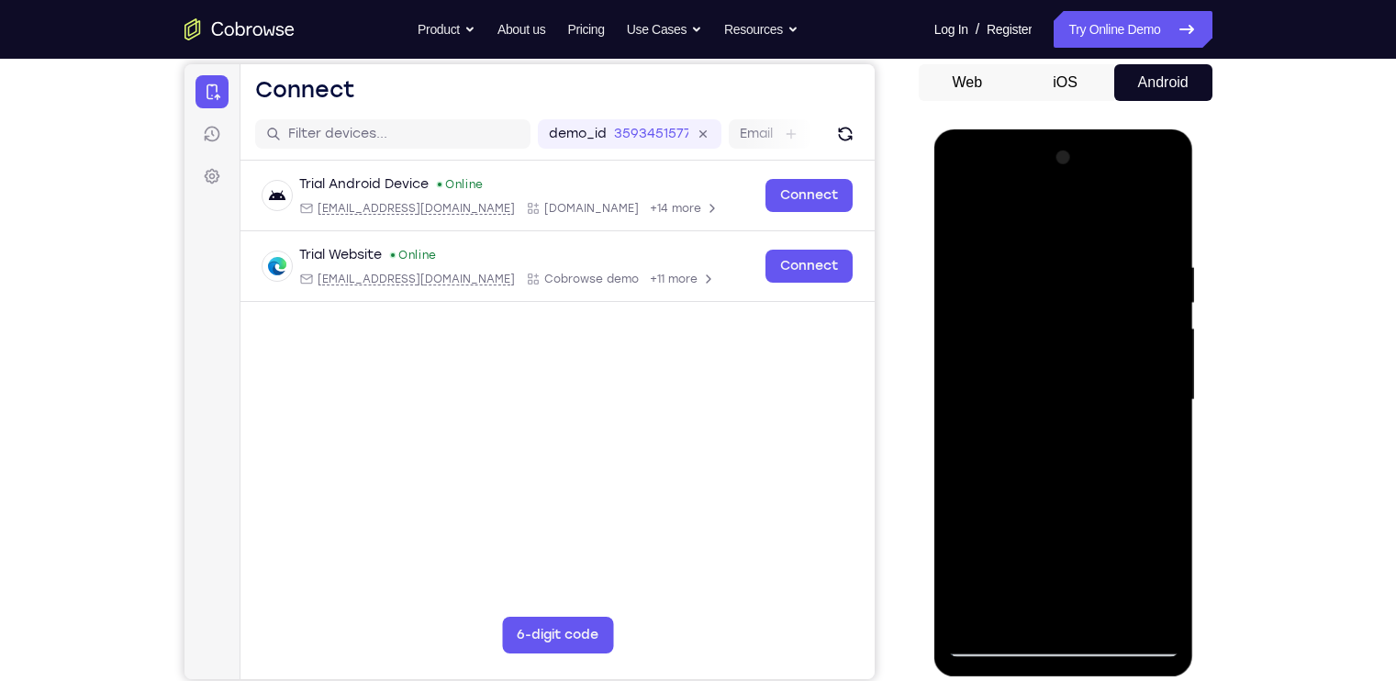
scroll to position [174, 0]
click at [1138, 182] on div at bounding box center [1063, 400] width 231 height 514
click at [1087, 259] on div at bounding box center [1063, 400] width 231 height 514
drag, startPoint x: 1080, startPoint y: 423, endPoint x: 1081, endPoint y: 327, distance: 96.4
click at [1081, 327] on div at bounding box center [1063, 400] width 231 height 514
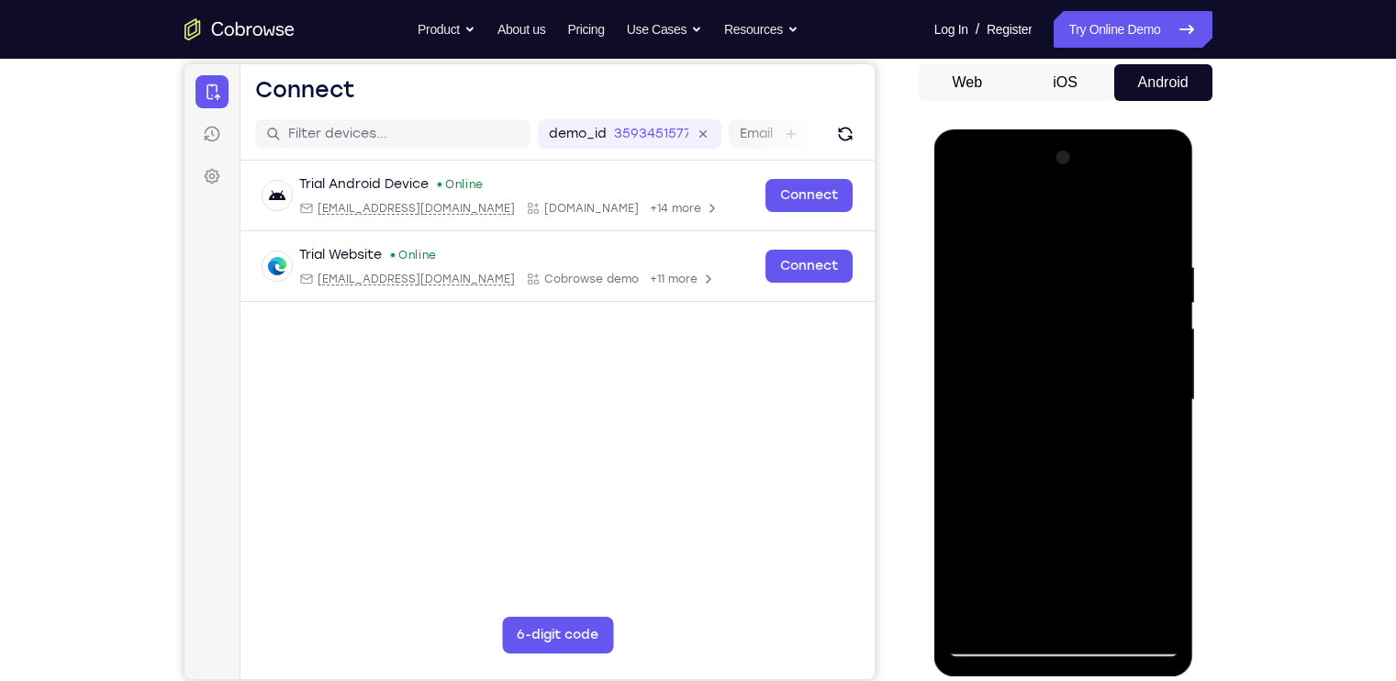
click at [961, 129] on div at bounding box center [1064, 129] width 260 height 0
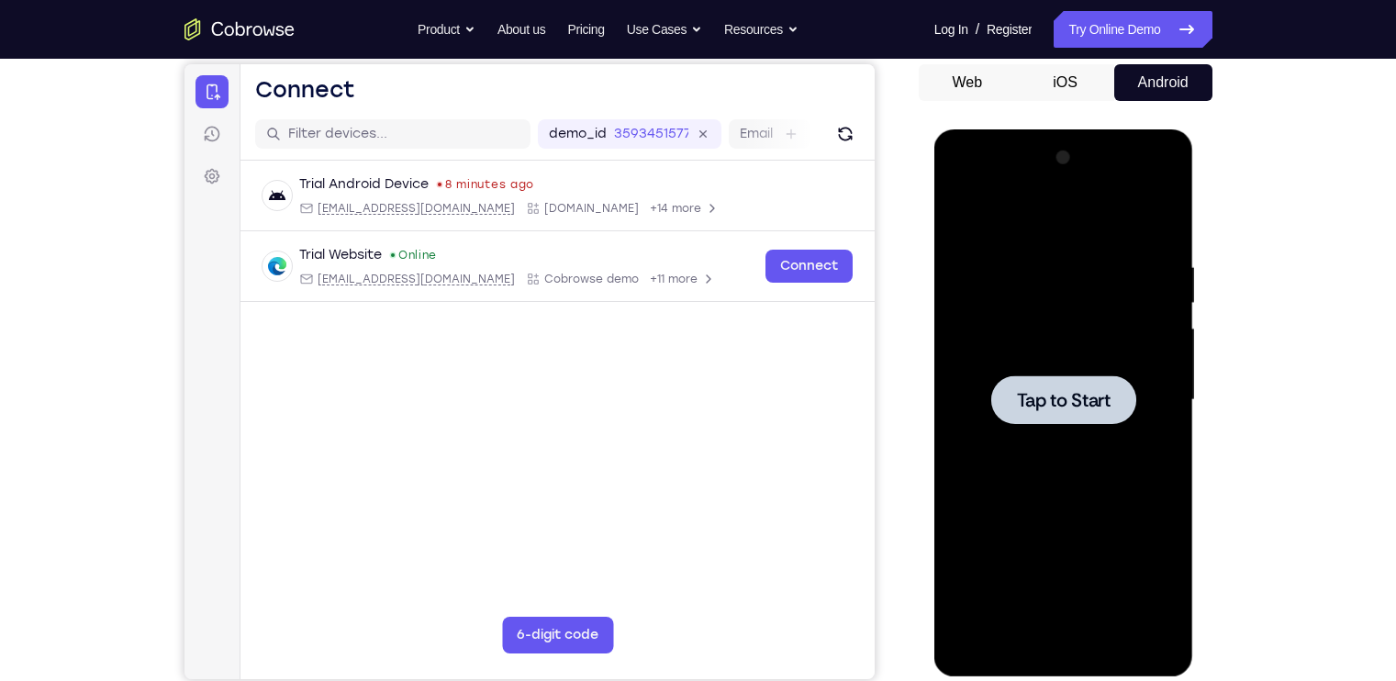
click at [1081, 372] on div at bounding box center [1063, 400] width 231 height 514
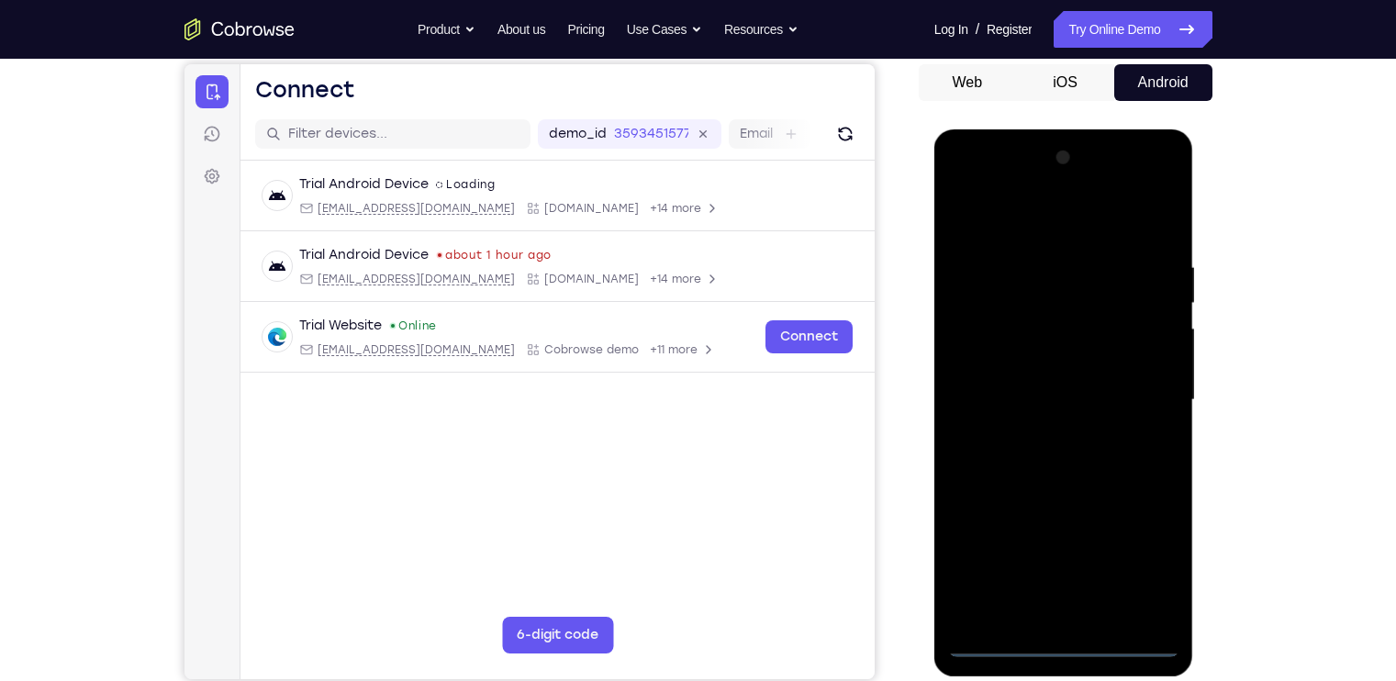
click at [1057, 628] on div at bounding box center [1063, 400] width 231 height 514
click at [1061, 631] on div at bounding box center [1063, 400] width 231 height 514
click at [1062, 641] on div at bounding box center [1063, 400] width 231 height 514
click at [1153, 550] on div at bounding box center [1063, 400] width 231 height 514
click at [975, 223] on div at bounding box center [1063, 400] width 231 height 514
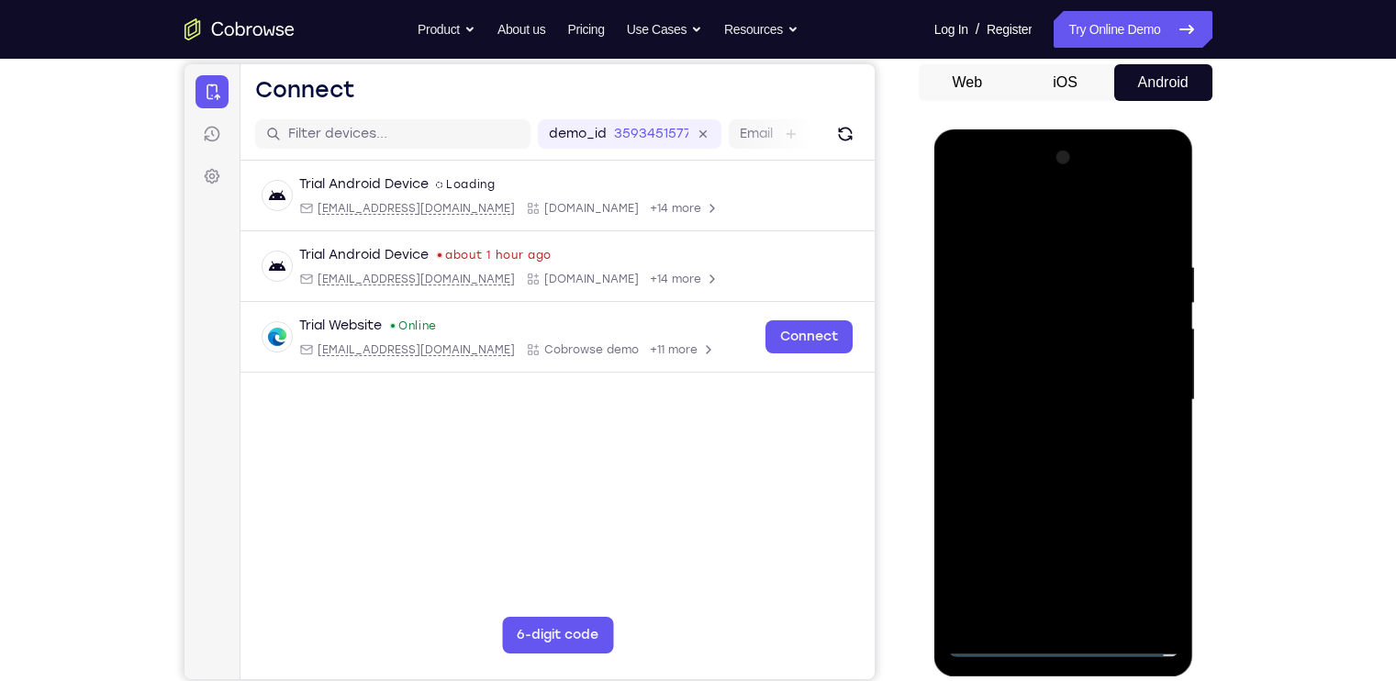
click at [1145, 401] on div at bounding box center [1063, 400] width 231 height 514
click at [1053, 430] on div at bounding box center [1063, 400] width 231 height 514
click at [1027, 373] on div at bounding box center [1063, 400] width 231 height 514
click at [1017, 366] on div at bounding box center [1063, 400] width 231 height 514
click at [1024, 391] on div at bounding box center [1063, 400] width 231 height 514
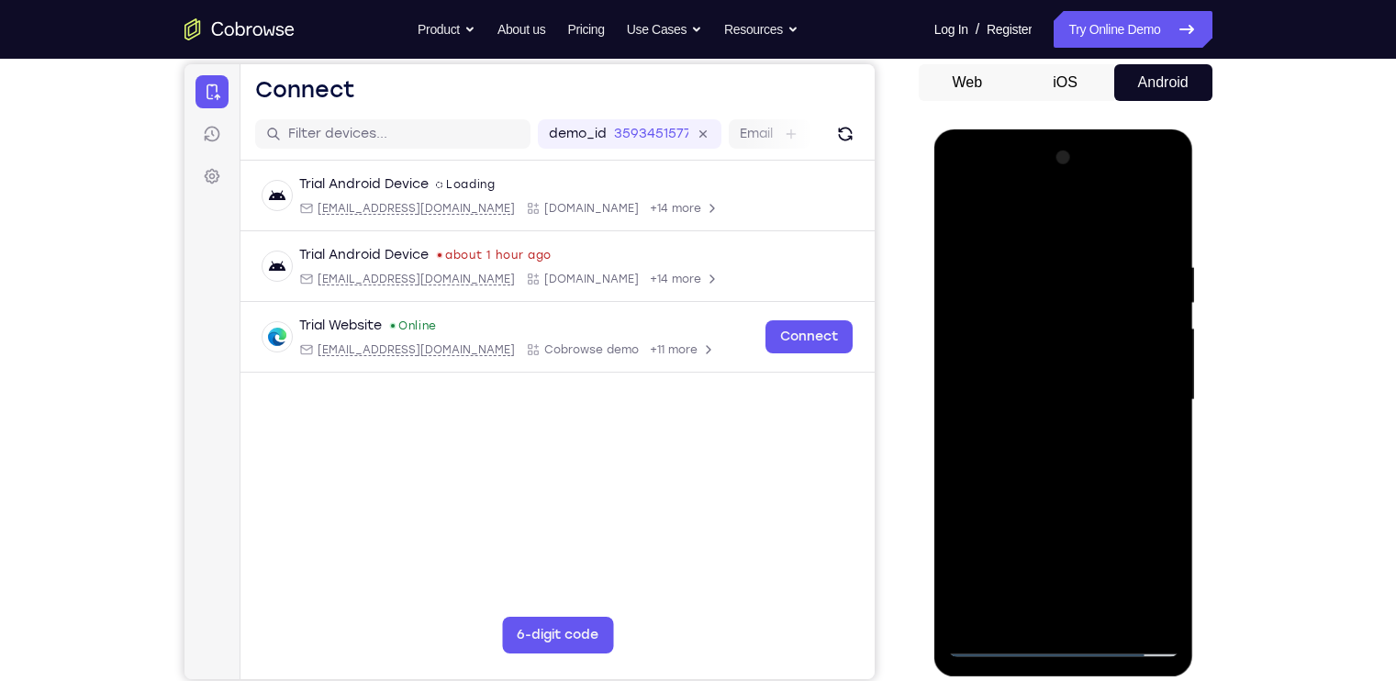
click at [1102, 461] on div at bounding box center [1063, 400] width 231 height 514
click at [1162, 235] on div at bounding box center [1063, 400] width 231 height 514
click at [1028, 251] on div at bounding box center [1063, 400] width 231 height 514
click at [1160, 219] on div at bounding box center [1063, 400] width 231 height 514
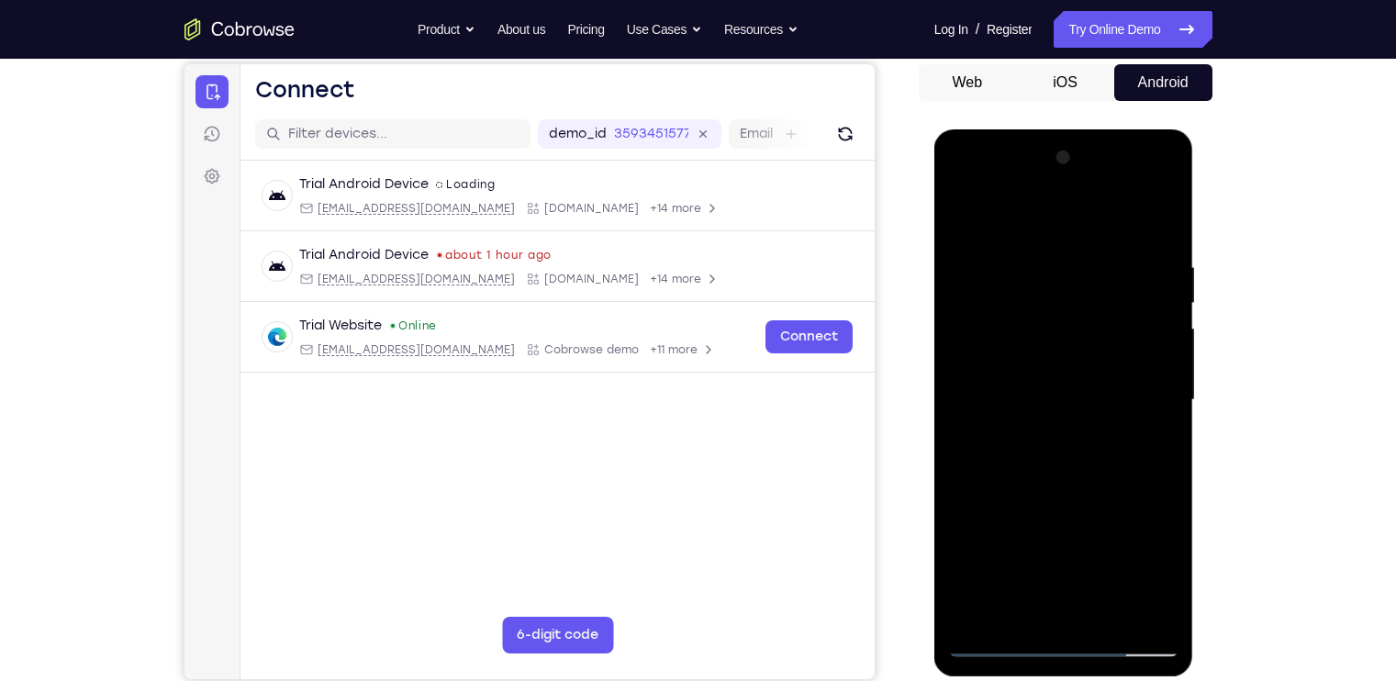
click at [1164, 214] on div at bounding box center [1063, 400] width 231 height 514
click at [1107, 613] on div at bounding box center [1063, 400] width 231 height 514
click at [1065, 499] on div at bounding box center [1063, 400] width 231 height 514
click at [999, 647] on div at bounding box center [1063, 400] width 231 height 514
click at [1153, 618] on div at bounding box center [1063, 400] width 231 height 514
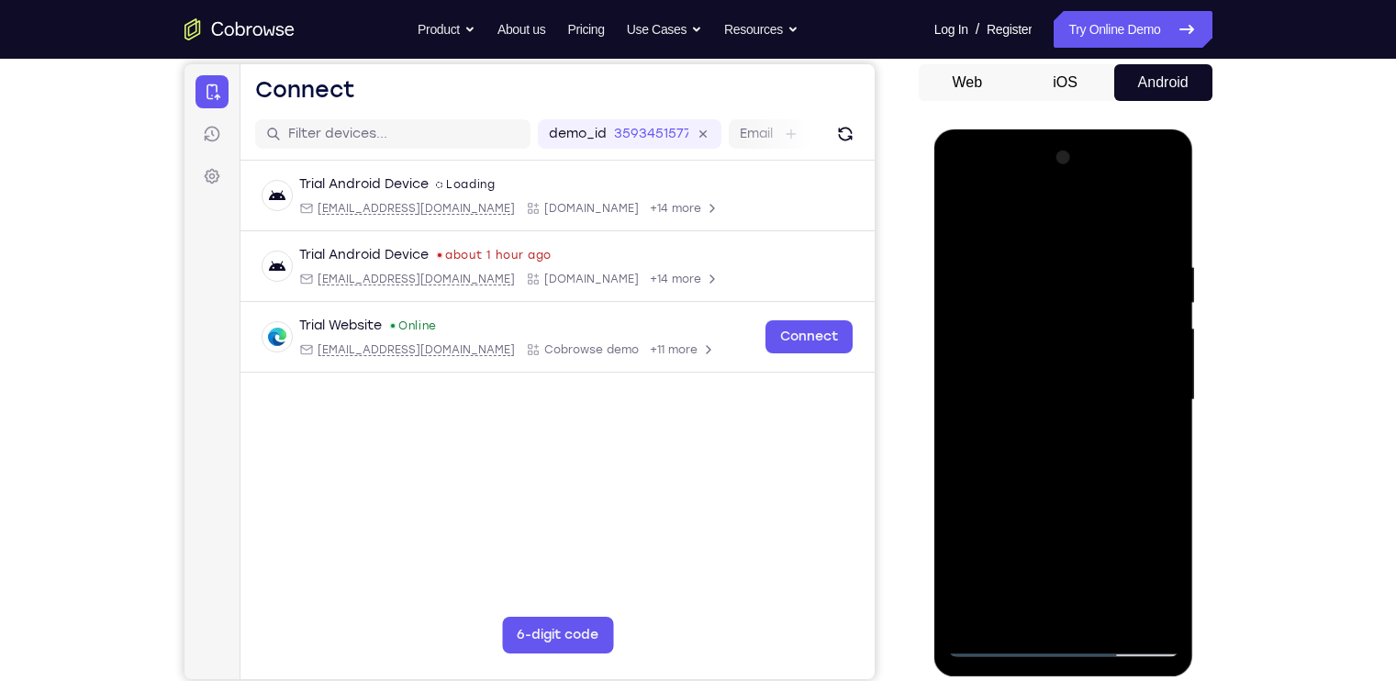
click at [1162, 218] on div at bounding box center [1063, 400] width 231 height 514
click at [1008, 243] on div at bounding box center [1063, 400] width 231 height 514
click at [1003, 242] on div at bounding box center [1063, 400] width 231 height 514
click at [1057, 556] on div at bounding box center [1063, 400] width 231 height 514
drag, startPoint x: 1081, startPoint y: 568, endPoint x: 1078, endPoint y: 495, distance: 73.5
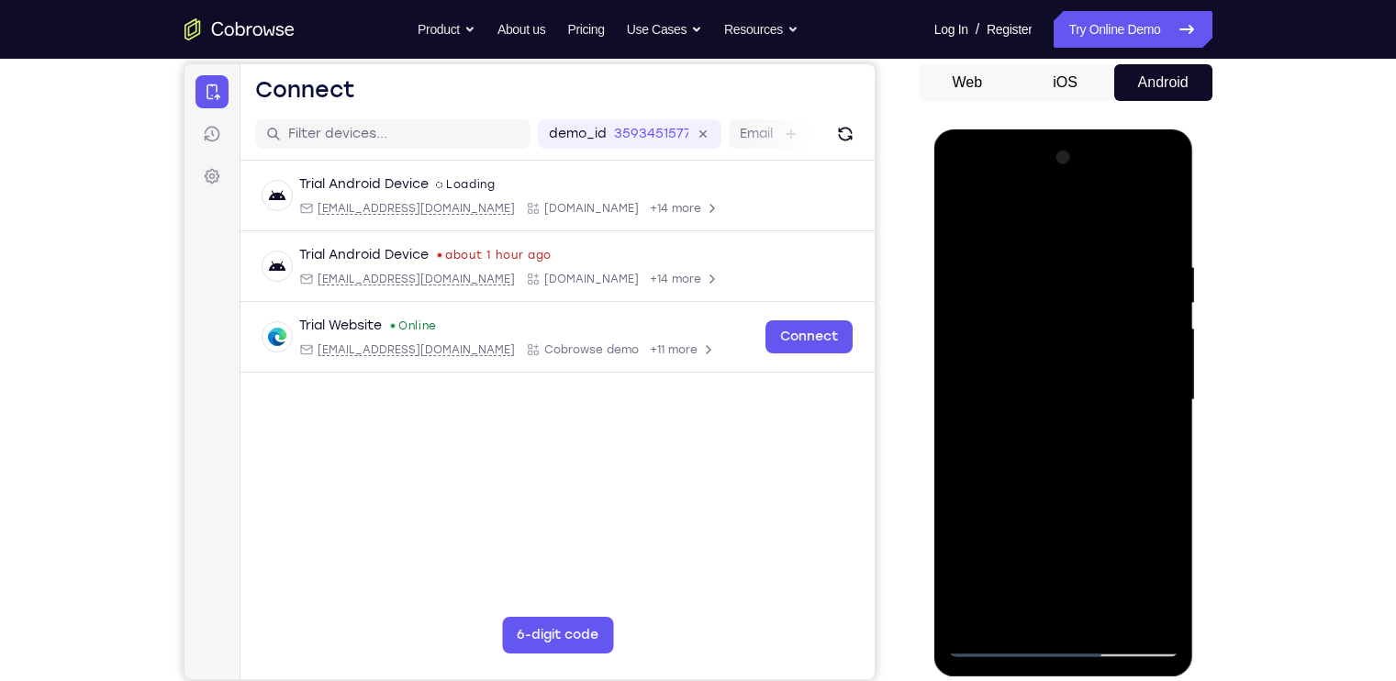
click at [1078, 495] on div at bounding box center [1063, 400] width 231 height 514
drag, startPoint x: 1085, startPoint y: 438, endPoint x: 1077, endPoint y: 506, distance: 68.3
click at [1077, 506] on div at bounding box center [1063, 400] width 231 height 514
click at [1116, 615] on div at bounding box center [1063, 400] width 231 height 514
click at [1010, 247] on div at bounding box center [1063, 400] width 231 height 514
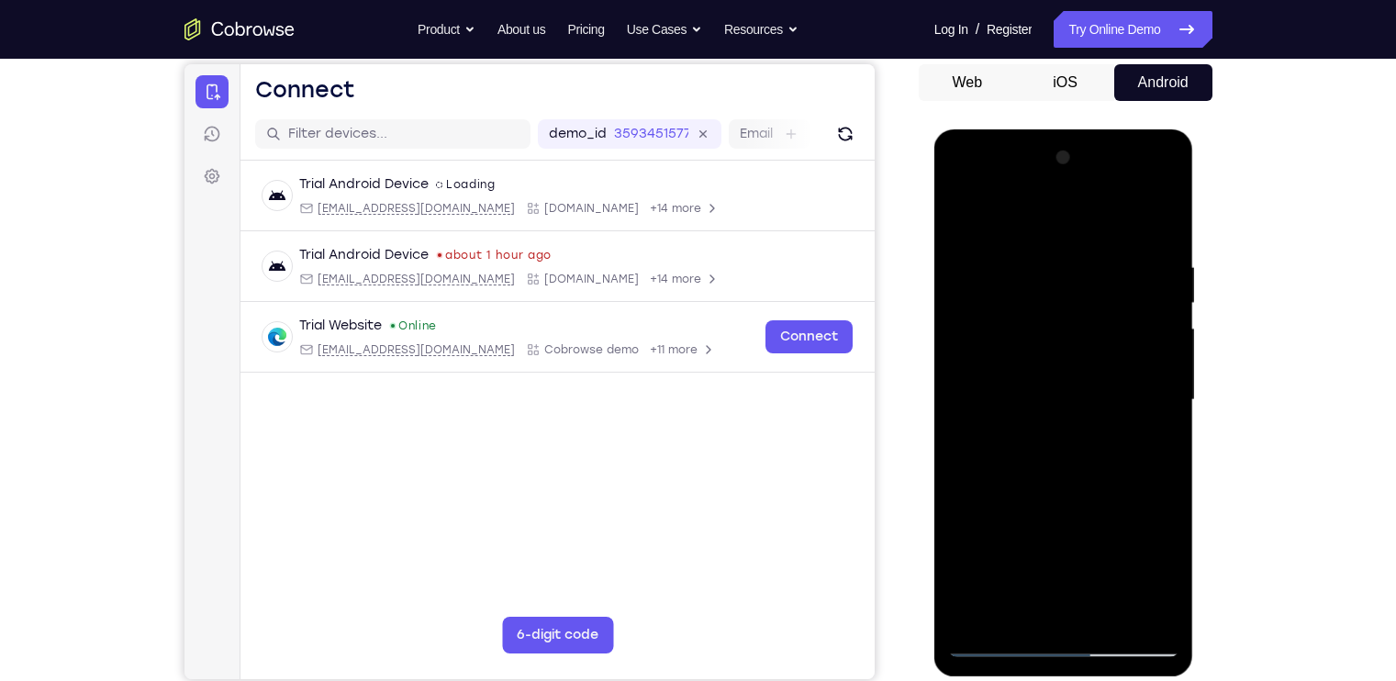
drag, startPoint x: 1094, startPoint y: 566, endPoint x: 1094, endPoint y: 385, distance: 181.7
click at [1094, 385] on div at bounding box center [1063, 400] width 231 height 514
drag, startPoint x: 1107, startPoint y: 570, endPoint x: 1100, endPoint y: 392, distance: 178.1
click at [1100, 392] on div at bounding box center [1063, 400] width 231 height 514
drag, startPoint x: 1085, startPoint y: 538, endPoint x: 1068, endPoint y: 263, distance: 274.9
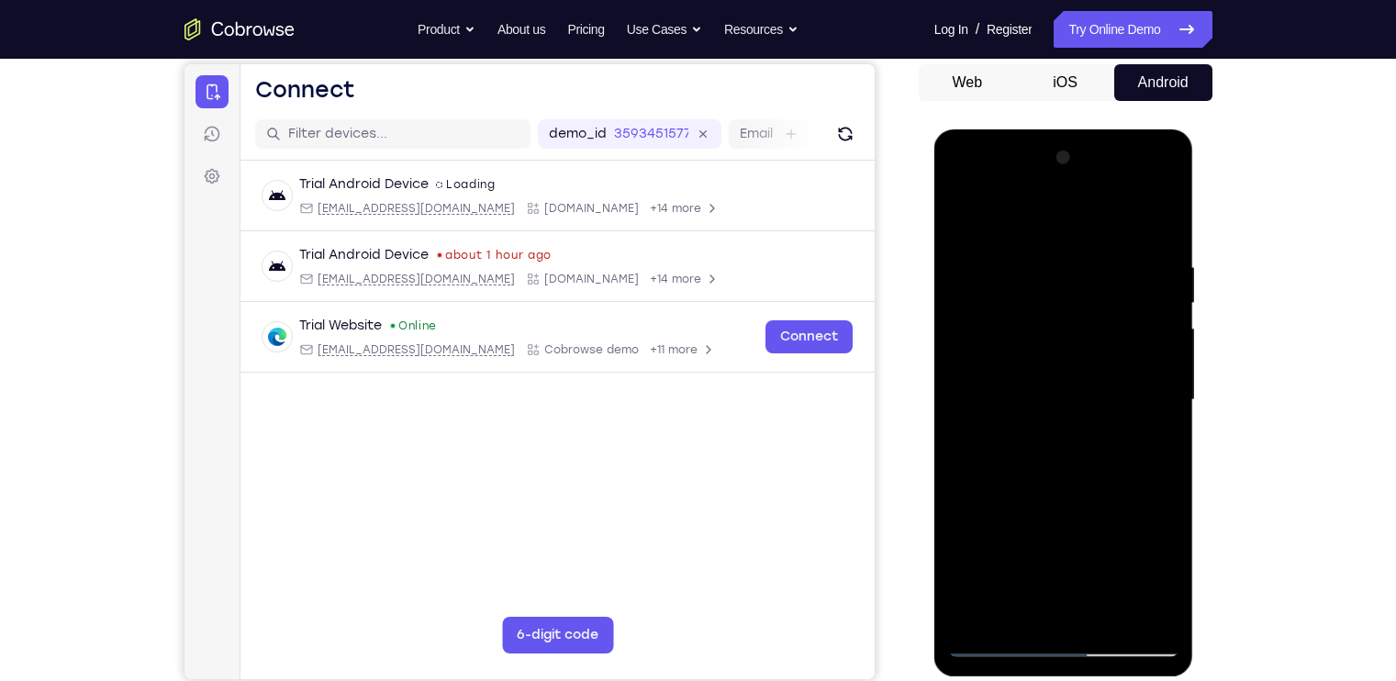
click at [1068, 263] on div at bounding box center [1063, 400] width 231 height 514
drag, startPoint x: 1062, startPoint y: 451, endPoint x: 1063, endPoint y: 249, distance: 201.9
click at [1063, 249] on div at bounding box center [1063, 400] width 231 height 514
drag, startPoint x: 1052, startPoint y: 511, endPoint x: 1052, endPoint y: 313, distance: 198.2
click at [1052, 313] on div at bounding box center [1063, 400] width 231 height 514
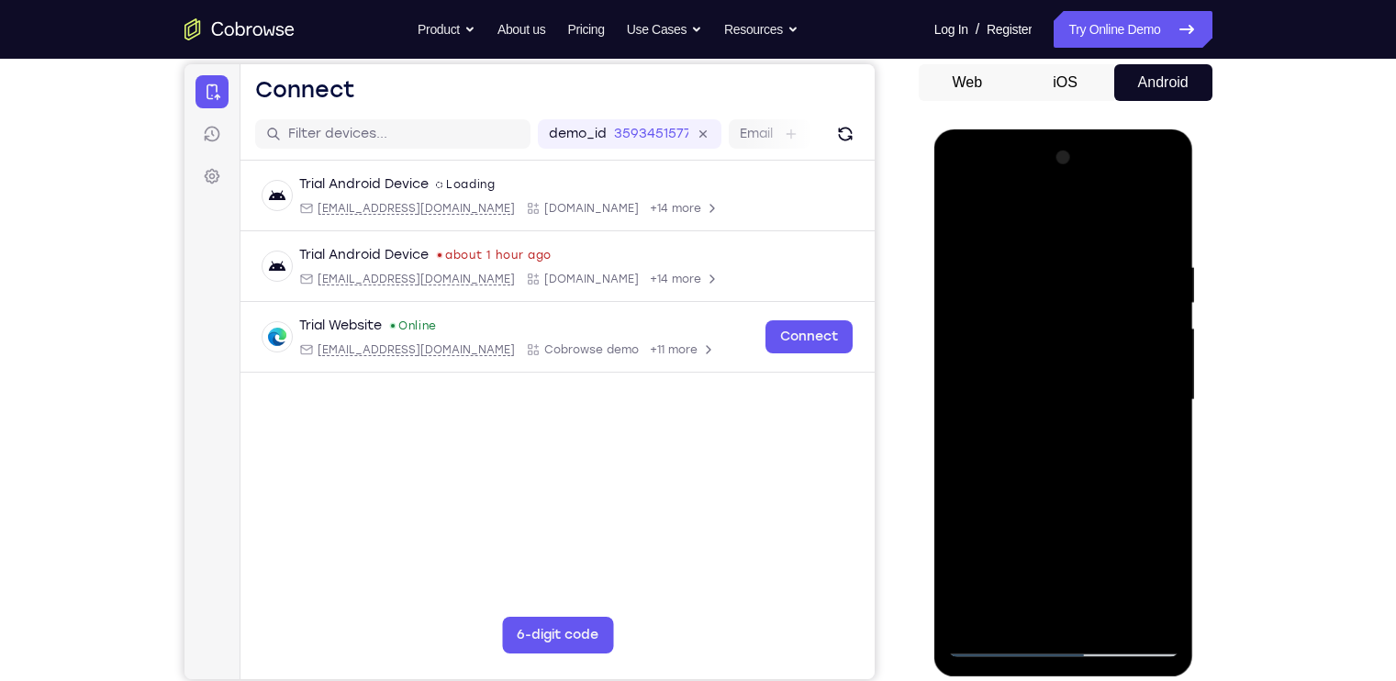
drag, startPoint x: 1031, startPoint y: 517, endPoint x: 1032, endPoint y: 335, distance: 181.7
click at [1032, 335] on div at bounding box center [1063, 400] width 231 height 514
drag, startPoint x: 1026, startPoint y: 605, endPoint x: 1043, endPoint y: 427, distance: 178.9
click at [1043, 427] on div at bounding box center [1063, 400] width 231 height 514
drag, startPoint x: 1051, startPoint y: 542, endPoint x: 1059, endPoint y: 366, distance: 176.4
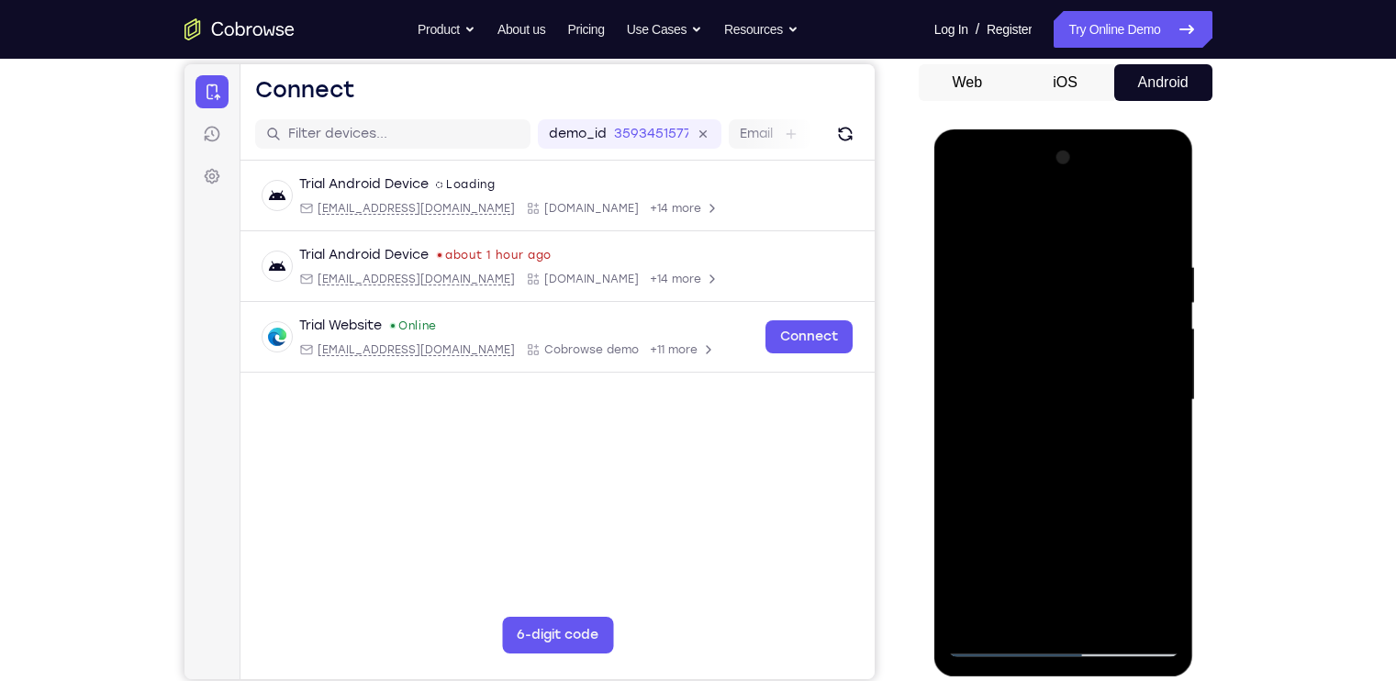
click at [1059, 366] on div at bounding box center [1063, 400] width 231 height 514
drag, startPoint x: 1048, startPoint y: 530, endPoint x: 1054, endPoint y: 313, distance: 216.7
click at [1054, 313] on div at bounding box center [1063, 400] width 231 height 514
drag, startPoint x: 1066, startPoint y: 553, endPoint x: 1046, endPoint y: 342, distance: 212.0
click at [1046, 342] on div at bounding box center [1063, 400] width 231 height 514
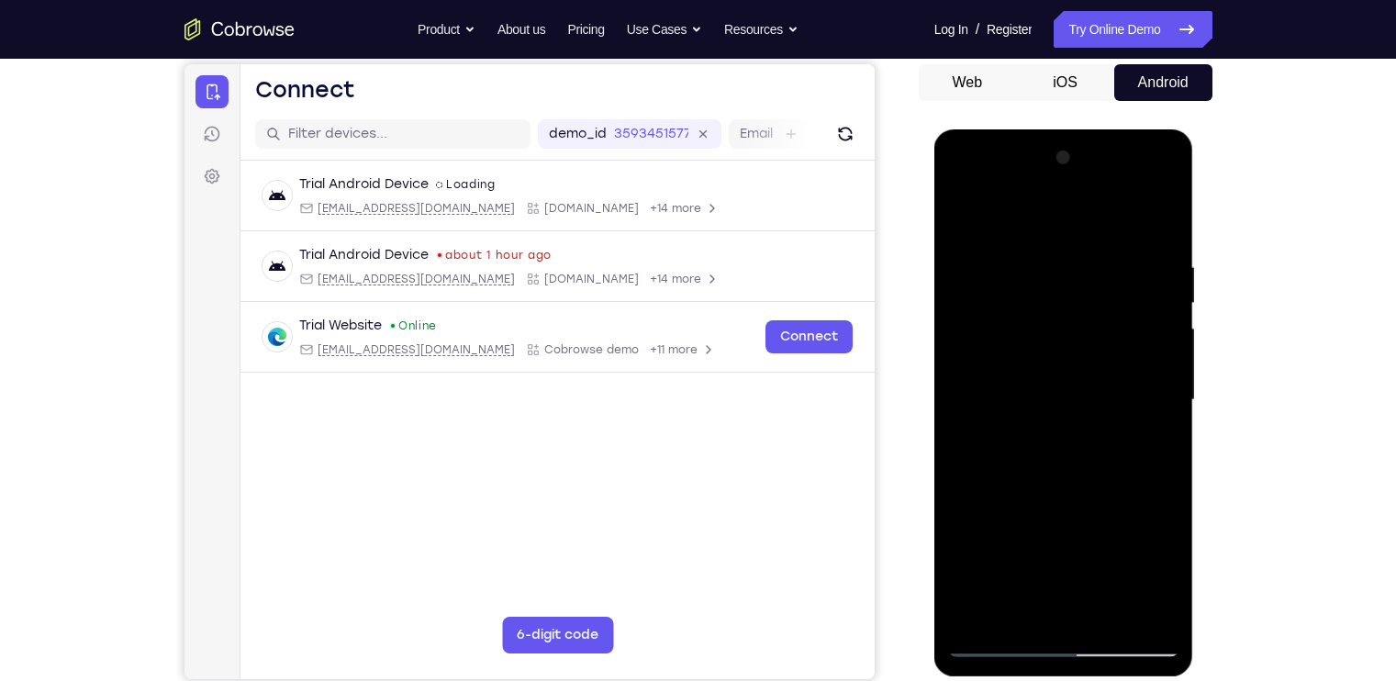
drag, startPoint x: 1065, startPoint y: 535, endPoint x: 1061, endPoint y: 351, distance: 184.5
click at [1061, 351] on div at bounding box center [1063, 400] width 231 height 514
drag, startPoint x: 1080, startPoint y: 524, endPoint x: 1076, endPoint y: 331, distance: 192.8
click at [1076, 331] on div at bounding box center [1063, 400] width 231 height 514
drag, startPoint x: 1086, startPoint y: 563, endPoint x: 1059, endPoint y: 379, distance: 186.4
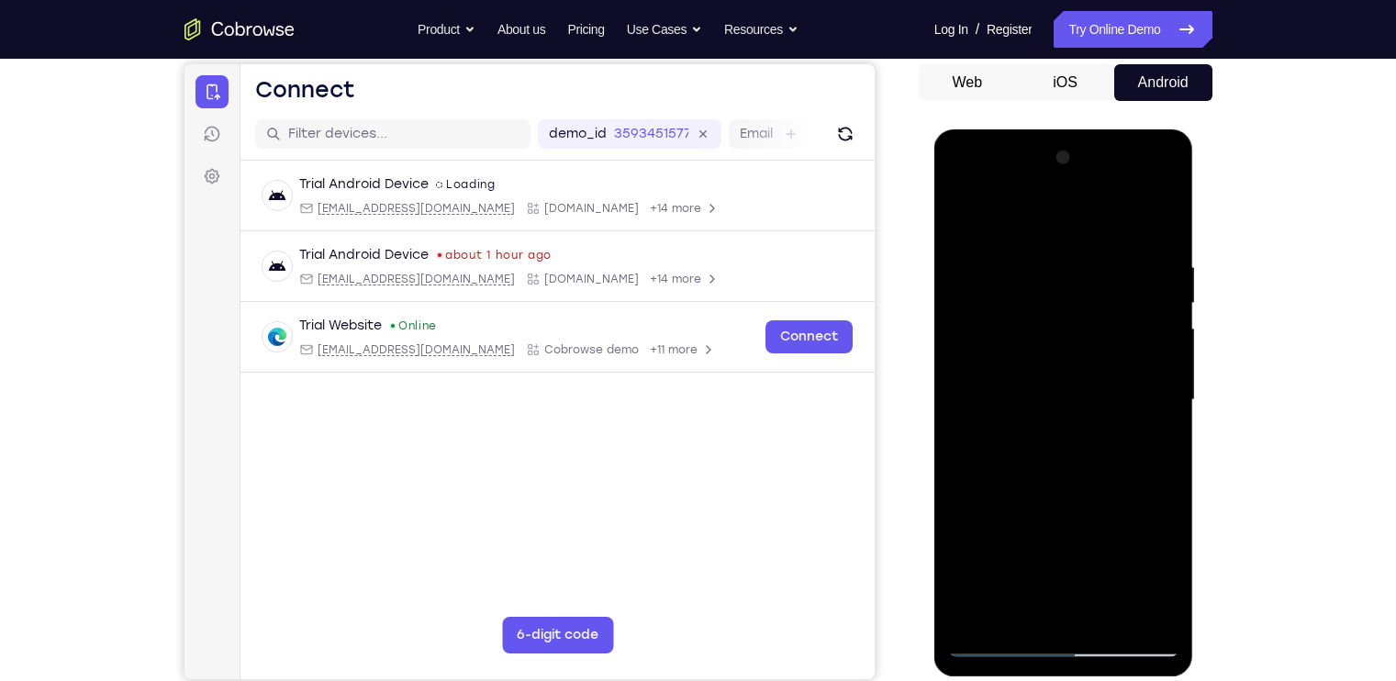
click at [1059, 379] on div at bounding box center [1063, 400] width 231 height 514
drag, startPoint x: 1092, startPoint y: 514, endPoint x: 1101, endPoint y: 362, distance: 151.7
click at [1101, 362] on div at bounding box center [1063, 400] width 231 height 514
click at [1158, 610] on div at bounding box center [1063, 400] width 231 height 514
click at [1020, 317] on div at bounding box center [1063, 400] width 231 height 514
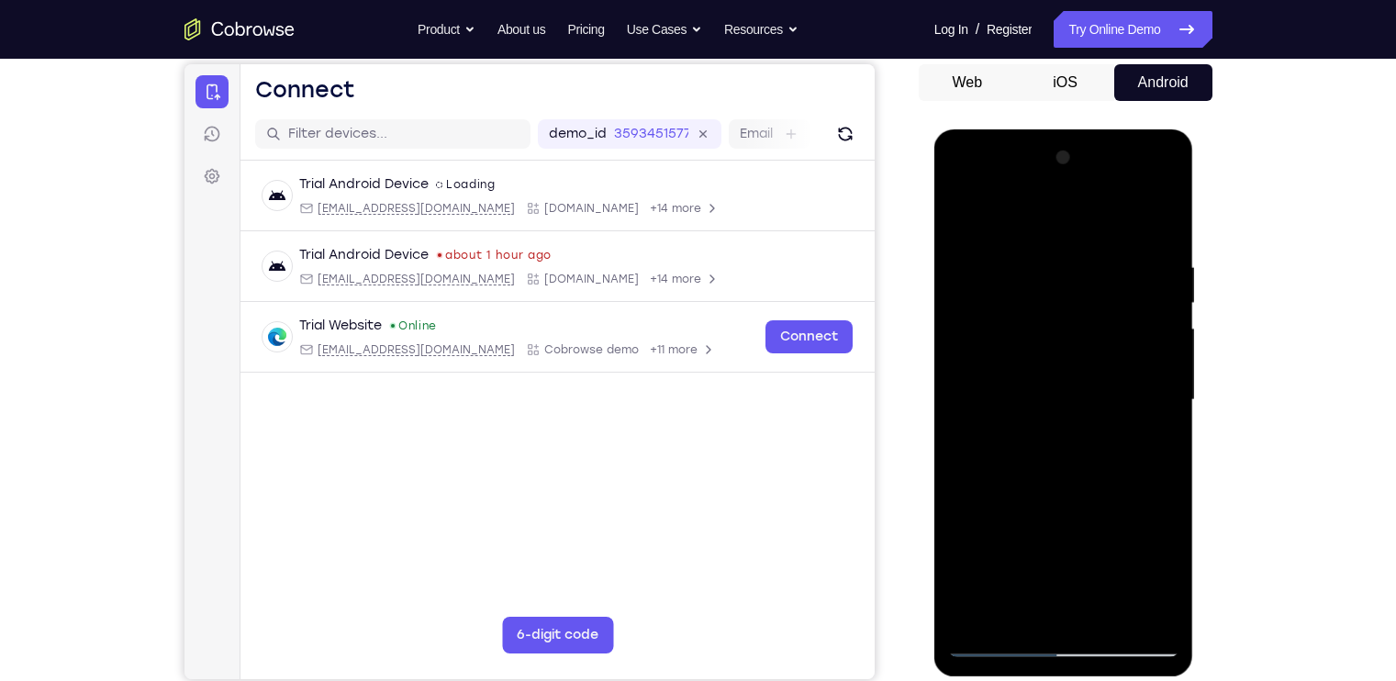
drag, startPoint x: 1069, startPoint y: 563, endPoint x: 1062, endPoint y: 434, distance: 128.7
click at [1062, 434] on div at bounding box center [1063, 400] width 231 height 514
drag, startPoint x: 1059, startPoint y: 532, endPoint x: 1057, endPoint y: 410, distance: 122.1
click at [1057, 410] on div at bounding box center [1063, 400] width 231 height 514
drag, startPoint x: 1057, startPoint y: 520, endPoint x: 1063, endPoint y: 392, distance: 128.6
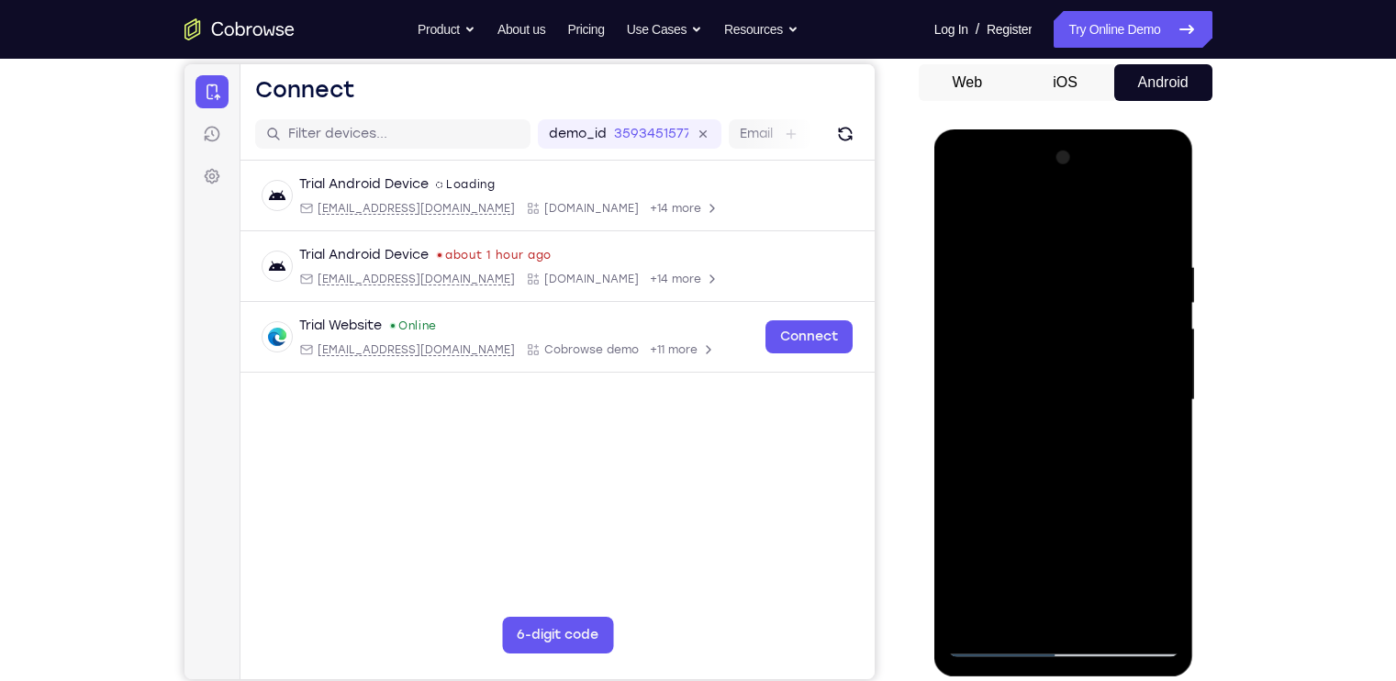
click at [1063, 392] on div at bounding box center [1063, 400] width 231 height 514
drag, startPoint x: 1065, startPoint y: 550, endPoint x: 1038, endPoint y: 373, distance: 178.2
click at [1038, 373] on div at bounding box center [1063, 400] width 231 height 514
drag, startPoint x: 1037, startPoint y: 529, endPoint x: 1040, endPoint y: 326, distance: 202.8
click at [1040, 326] on div at bounding box center [1063, 400] width 231 height 514
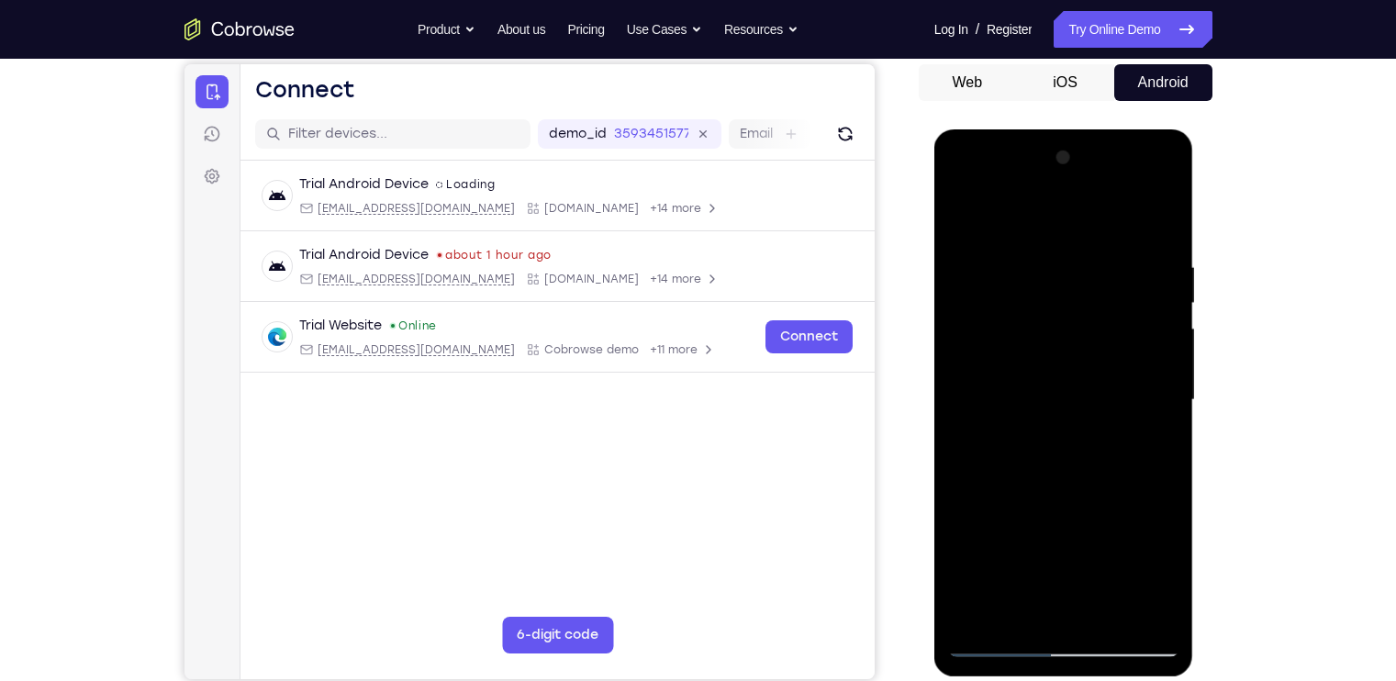
drag, startPoint x: 1059, startPoint y: 546, endPoint x: 1063, endPoint y: 271, distance: 275.3
click at [1063, 271] on div at bounding box center [1063, 400] width 231 height 514
drag, startPoint x: 1077, startPoint y: 502, endPoint x: 1066, endPoint y: 362, distance: 139.9
click at [1066, 362] on div at bounding box center [1063, 400] width 231 height 514
drag, startPoint x: 1055, startPoint y: 513, endPoint x: 1041, endPoint y: 332, distance: 181.4
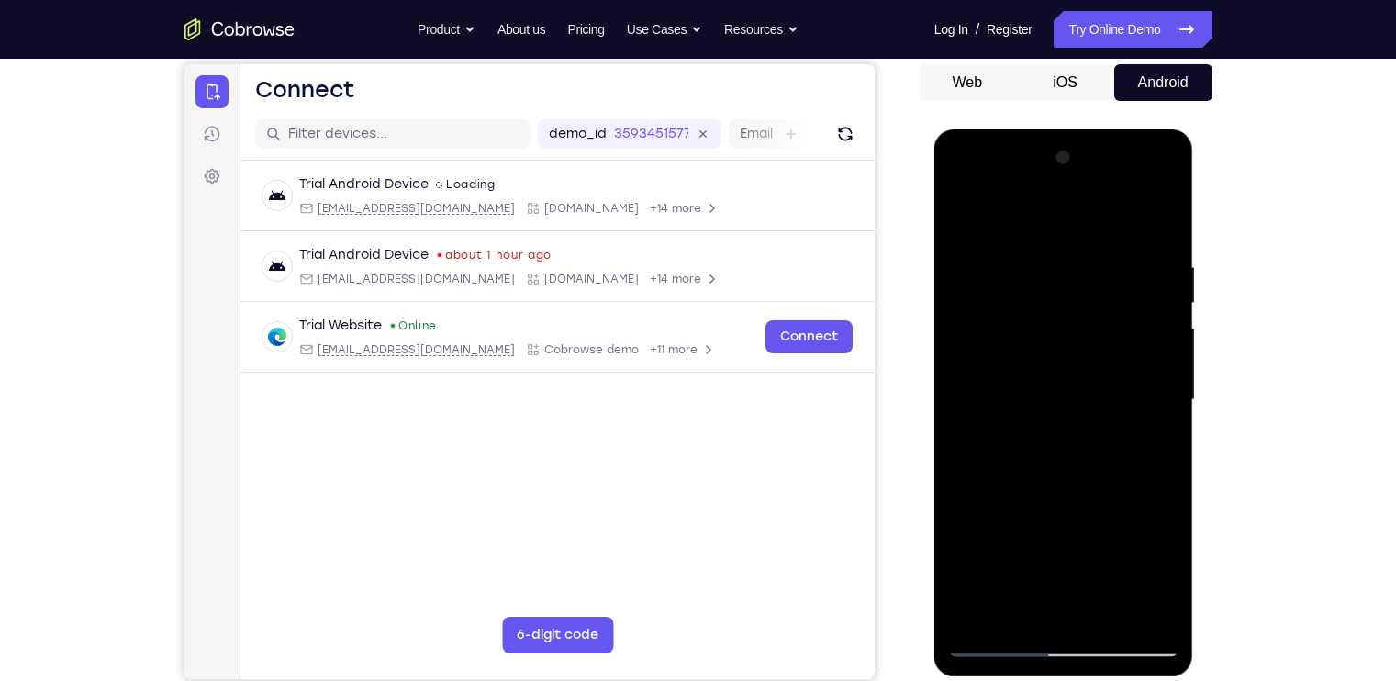
click at [1041, 332] on div at bounding box center [1063, 400] width 231 height 514
drag, startPoint x: 1041, startPoint y: 528, endPoint x: 1039, endPoint y: 333, distance: 194.6
click at [1039, 333] on div at bounding box center [1063, 400] width 231 height 514
drag, startPoint x: 1068, startPoint y: 545, endPoint x: 1068, endPoint y: 360, distance: 185.4
click at [1068, 360] on div at bounding box center [1063, 400] width 231 height 514
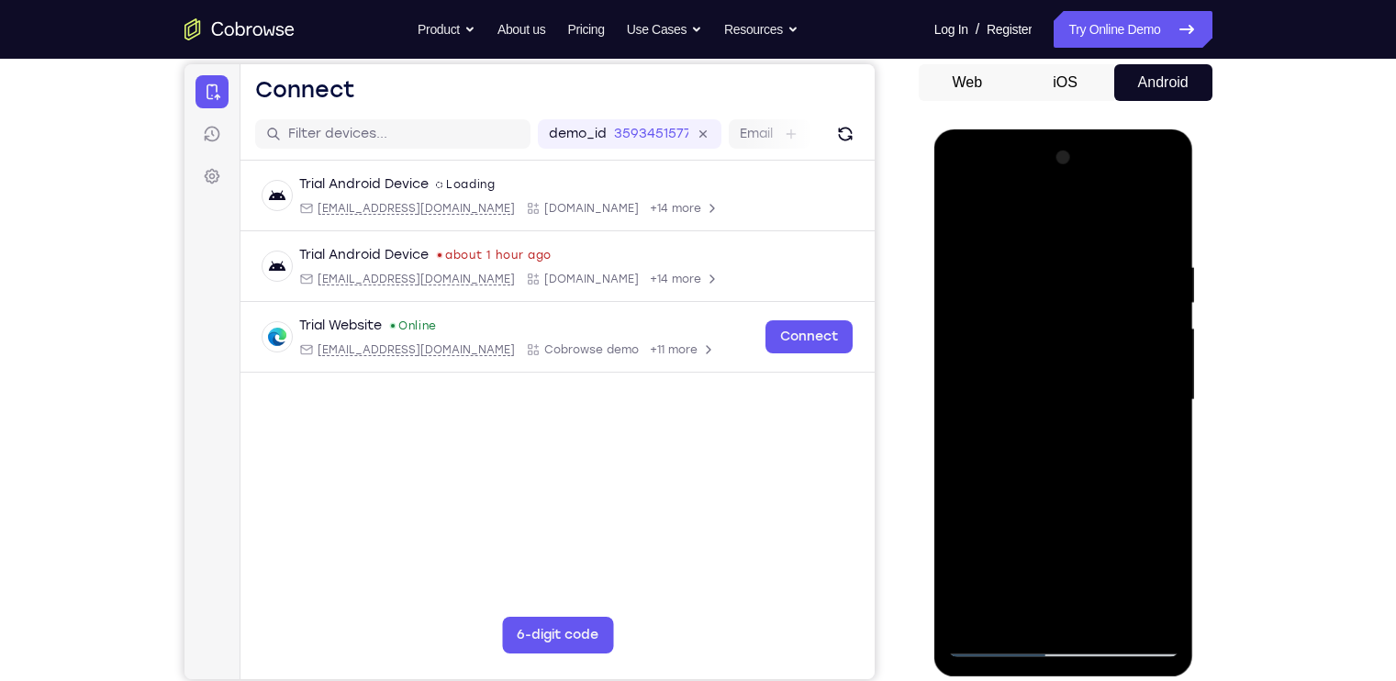
drag, startPoint x: 1062, startPoint y: 523, endPoint x: 1039, endPoint y: 304, distance: 220.5
click at [1039, 304] on div at bounding box center [1063, 400] width 231 height 514
drag, startPoint x: 1045, startPoint y: 471, endPoint x: 1002, endPoint y: 279, distance: 196.6
click at [1002, 279] on div at bounding box center [1063, 400] width 231 height 514
drag, startPoint x: 1016, startPoint y: 473, endPoint x: 1009, endPoint y: 241, distance: 231.3
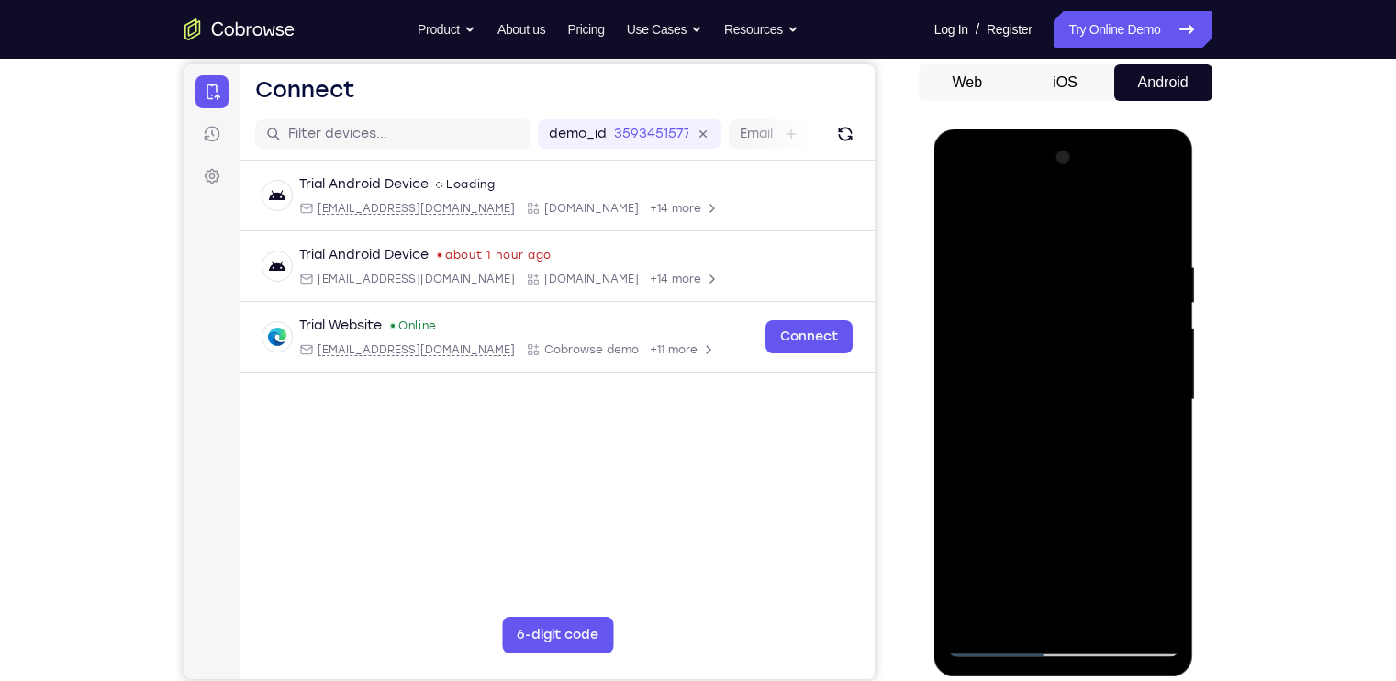
click at [1009, 241] on div at bounding box center [1063, 400] width 231 height 514
drag, startPoint x: 1052, startPoint y: 504, endPoint x: 1047, endPoint y: 300, distance: 203.8
click at [1047, 300] on div at bounding box center [1063, 400] width 231 height 514
drag, startPoint x: 1011, startPoint y: 588, endPoint x: 1004, endPoint y: 367, distance: 221.3
click at [1004, 367] on div at bounding box center [1063, 400] width 231 height 514
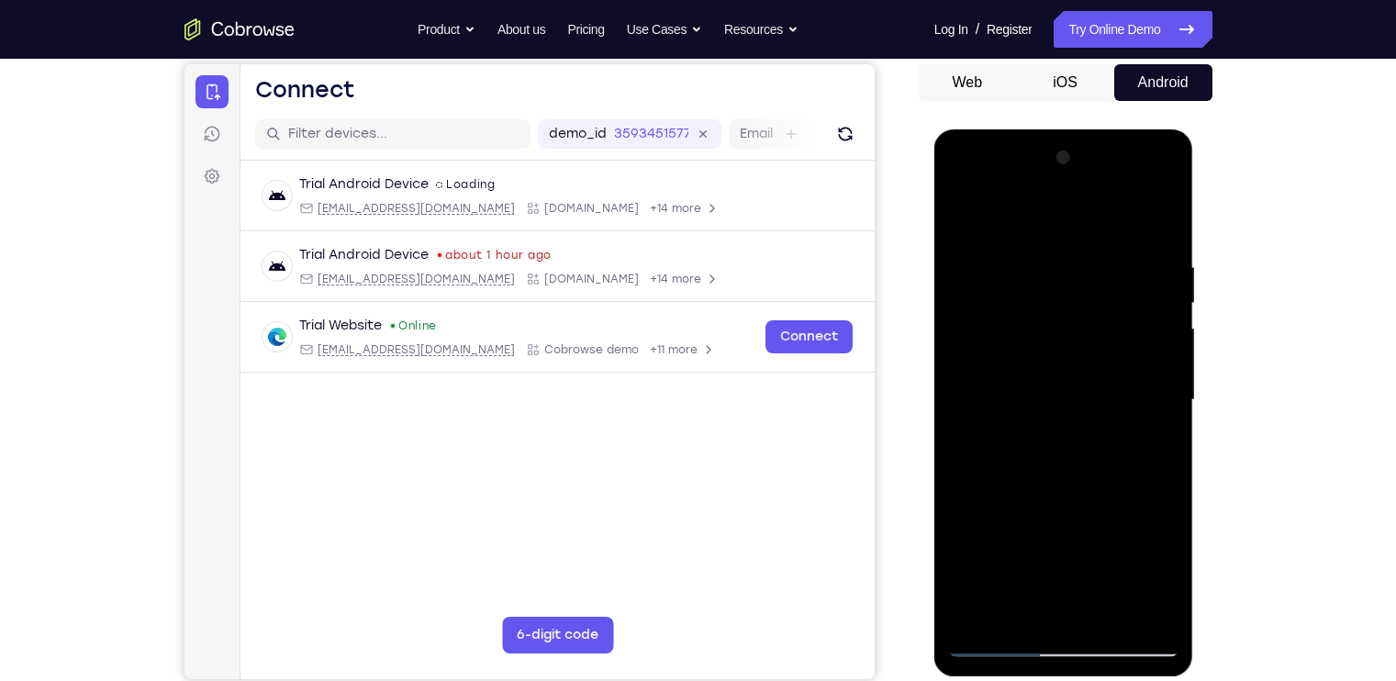
drag, startPoint x: 1036, startPoint y: 496, endPoint x: 1026, endPoint y: 324, distance: 172.8
click at [1026, 324] on div at bounding box center [1063, 400] width 231 height 514
drag, startPoint x: 1015, startPoint y: 467, endPoint x: 1011, endPoint y: 254, distance: 212.9
click at [1011, 254] on div at bounding box center [1063, 400] width 231 height 514
drag, startPoint x: 1052, startPoint y: 469, endPoint x: 1079, endPoint y: 285, distance: 185.6
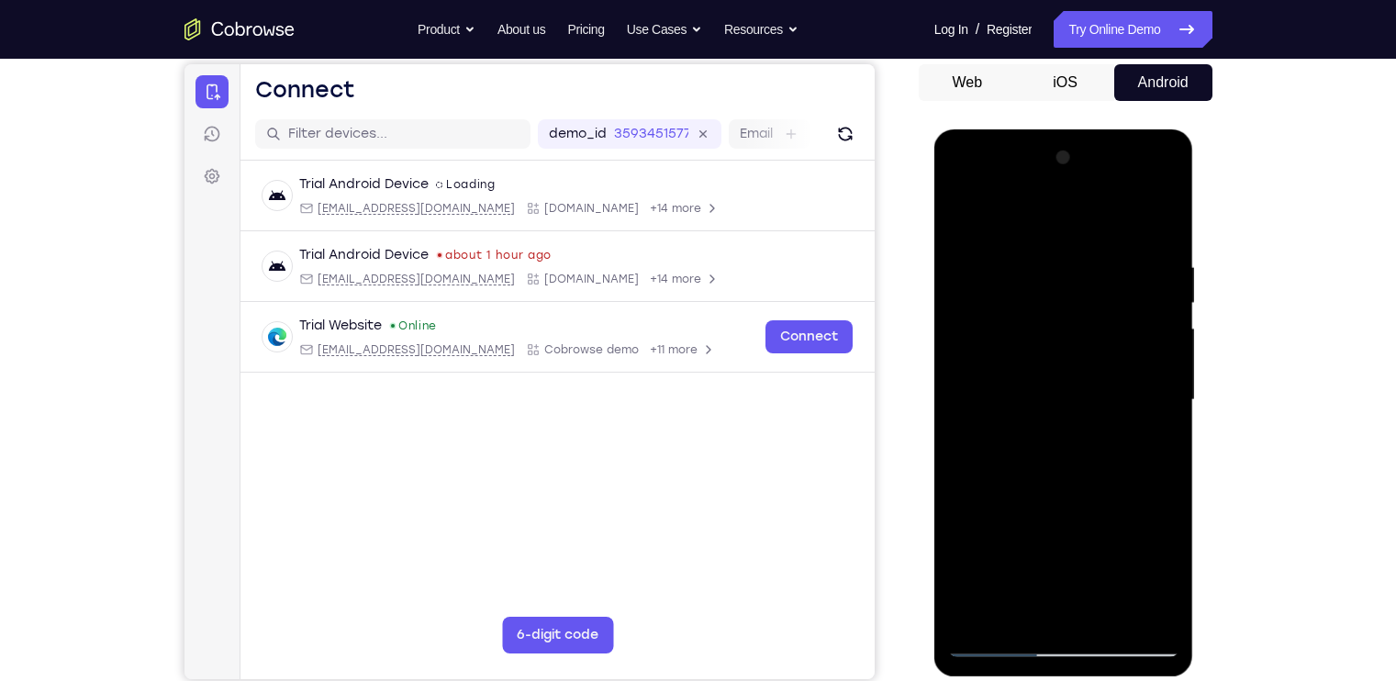
click at [1079, 285] on div at bounding box center [1063, 400] width 231 height 514
drag, startPoint x: 1078, startPoint y: 500, endPoint x: 1072, endPoint y: 342, distance: 158.0
click at [1072, 342] on div at bounding box center [1063, 400] width 231 height 514
drag, startPoint x: 1070, startPoint y: 517, endPoint x: 1072, endPoint y: 248, distance: 268.9
click at [1072, 248] on div at bounding box center [1063, 400] width 231 height 514
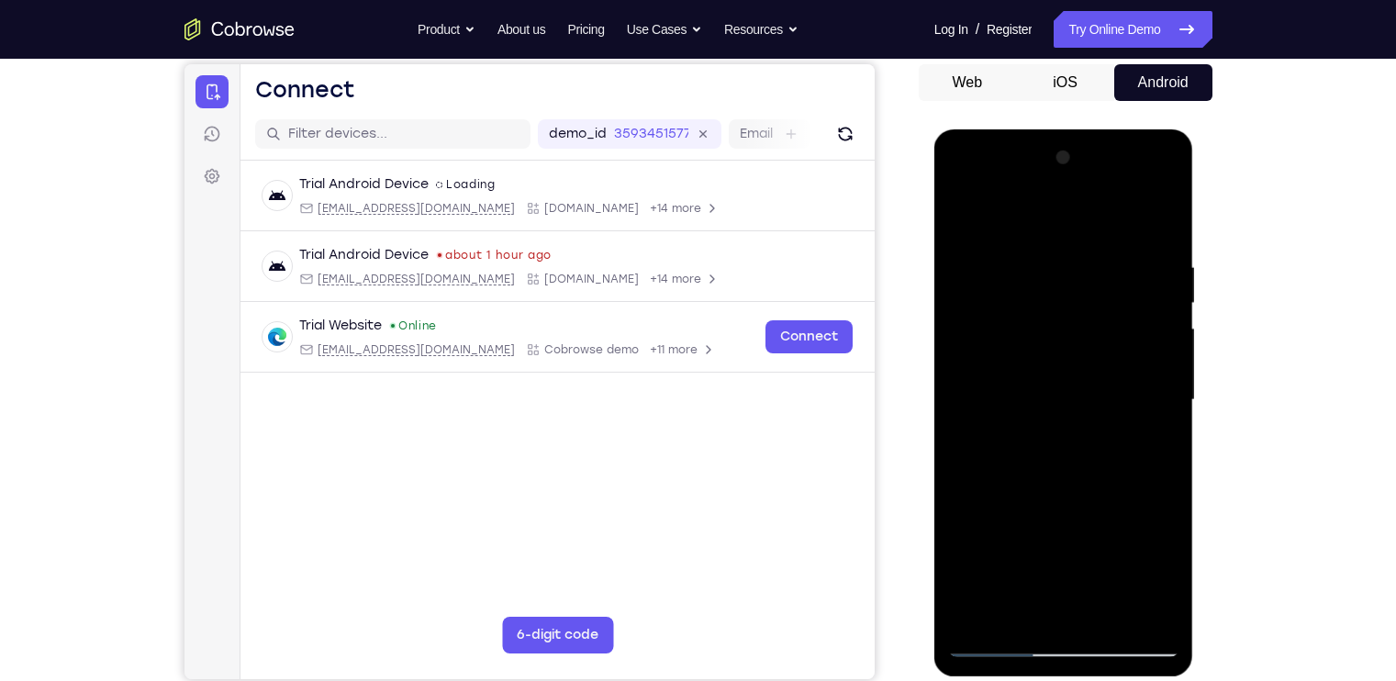
drag, startPoint x: 1058, startPoint y: 493, endPoint x: 1071, endPoint y: 277, distance: 216.0
click at [1071, 277] on div at bounding box center [1063, 400] width 231 height 514
drag, startPoint x: 1064, startPoint y: 490, endPoint x: 1053, endPoint y: 284, distance: 206.7
click at [1053, 284] on div at bounding box center [1063, 400] width 231 height 514
drag, startPoint x: 1052, startPoint y: 473, endPoint x: 1053, endPoint y: 350, distance: 123.0
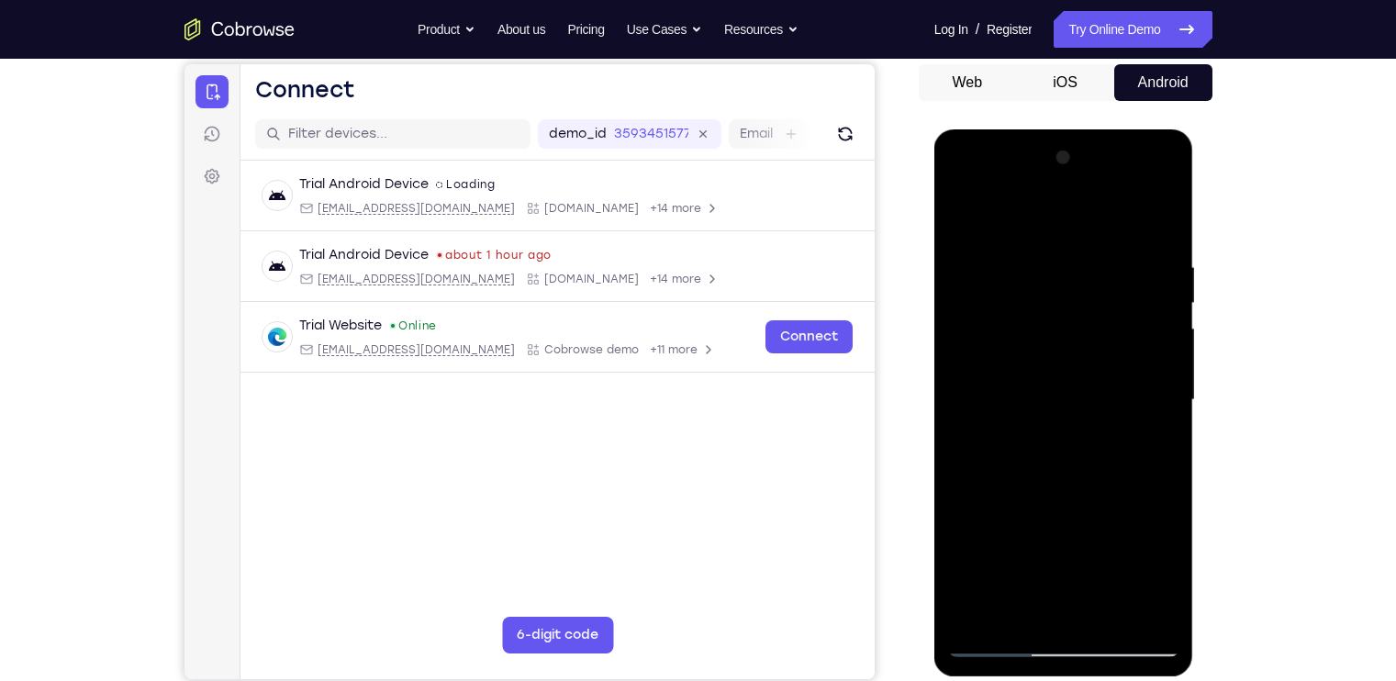
click at [1053, 350] on div at bounding box center [1063, 400] width 231 height 514
drag, startPoint x: 1058, startPoint y: 526, endPoint x: 1054, endPoint y: 320, distance: 205.6
click at [1054, 320] on div at bounding box center [1063, 400] width 231 height 514
drag, startPoint x: 1057, startPoint y: 531, endPoint x: 1039, endPoint y: 357, distance: 175.3
click at [1039, 357] on div at bounding box center [1063, 400] width 231 height 514
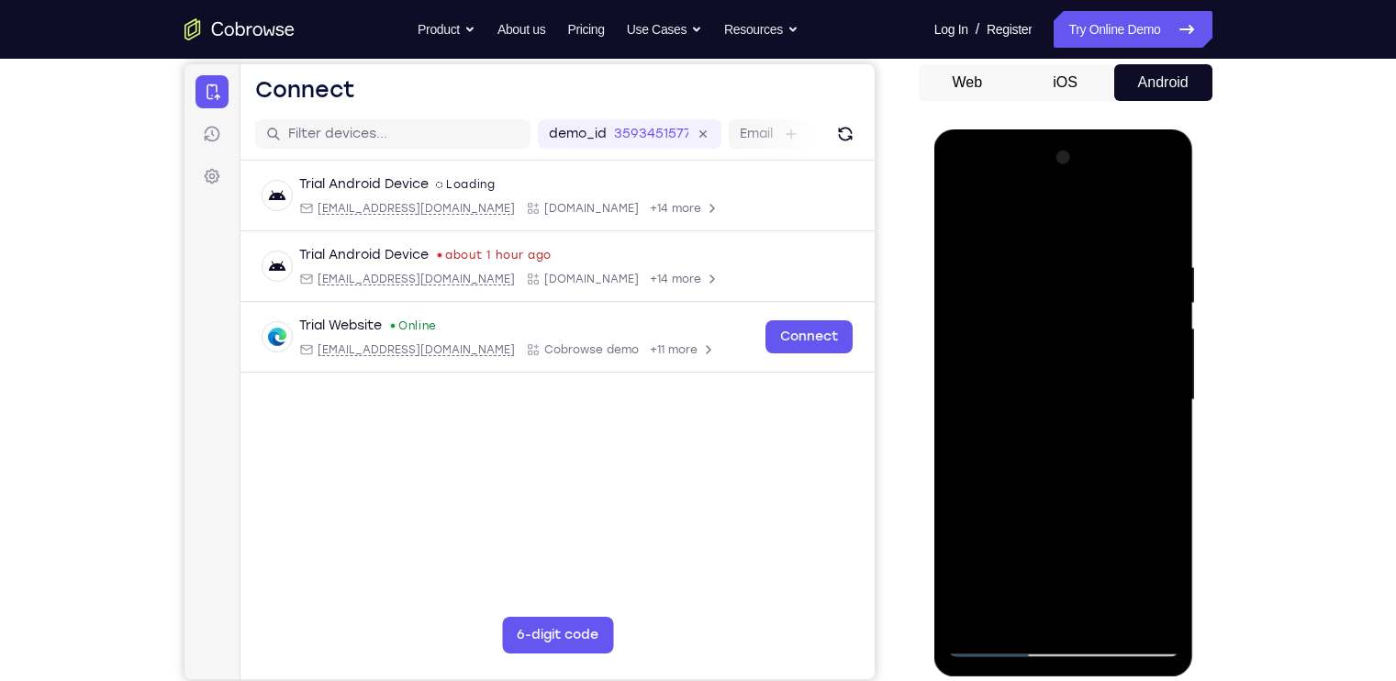
drag, startPoint x: 1059, startPoint y: 539, endPoint x: 1038, endPoint y: 338, distance: 202.1
click at [1038, 338] on div at bounding box center [1063, 400] width 231 height 514
drag, startPoint x: 1040, startPoint y: 542, endPoint x: 1012, endPoint y: 401, distance: 144.0
click at [1012, 401] on div at bounding box center [1063, 400] width 231 height 514
drag, startPoint x: 1033, startPoint y: 548, endPoint x: 1030, endPoint y: 296, distance: 251.5
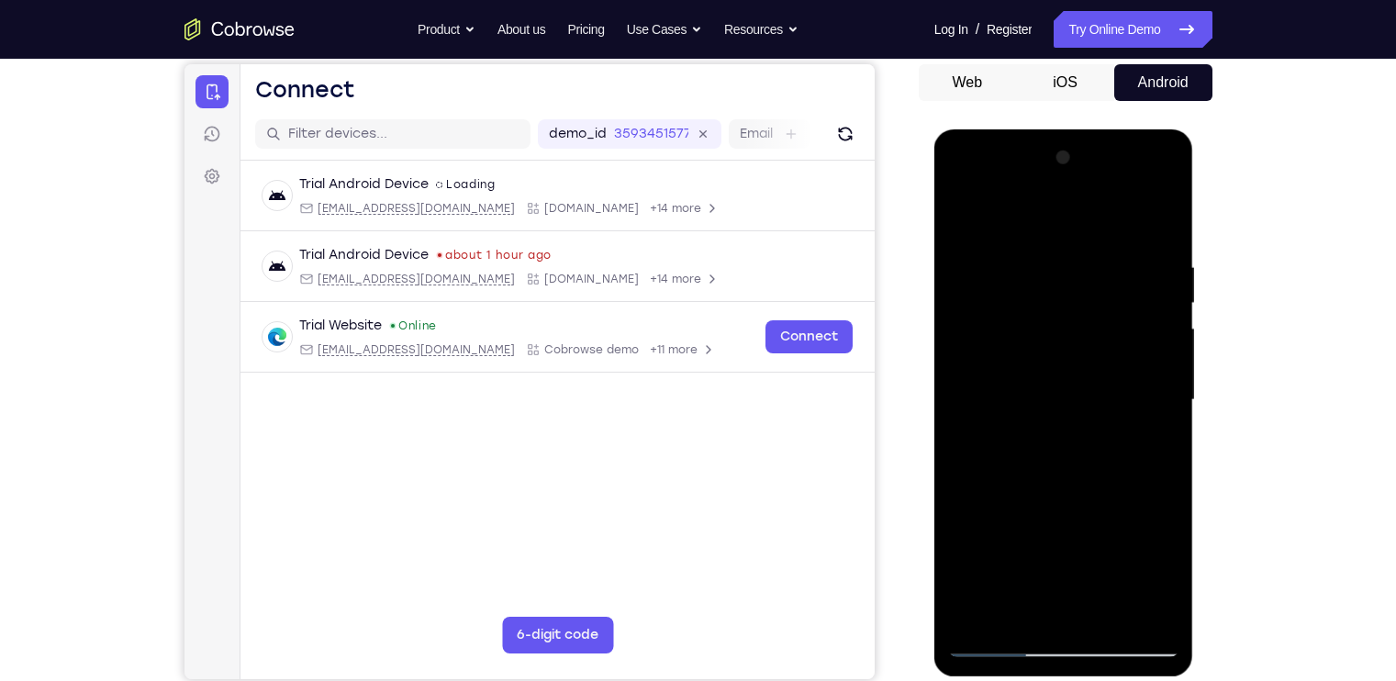
click at [1030, 296] on div at bounding box center [1063, 400] width 231 height 514
drag, startPoint x: 1051, startPoint y: 542, endPoint x: 1057, endPoint y: 389, distance: 153.4
click at [1057, 389] on div at bounding box center [1063, 400] width 231 height 514
drag, startPoint x: 1063, startPoint y: 599, endPoint x: 1029, endPoint y: 408, distance: 193.9
click at [1029, 408] on div at bounding box center [1063, 400] width 231 height 514
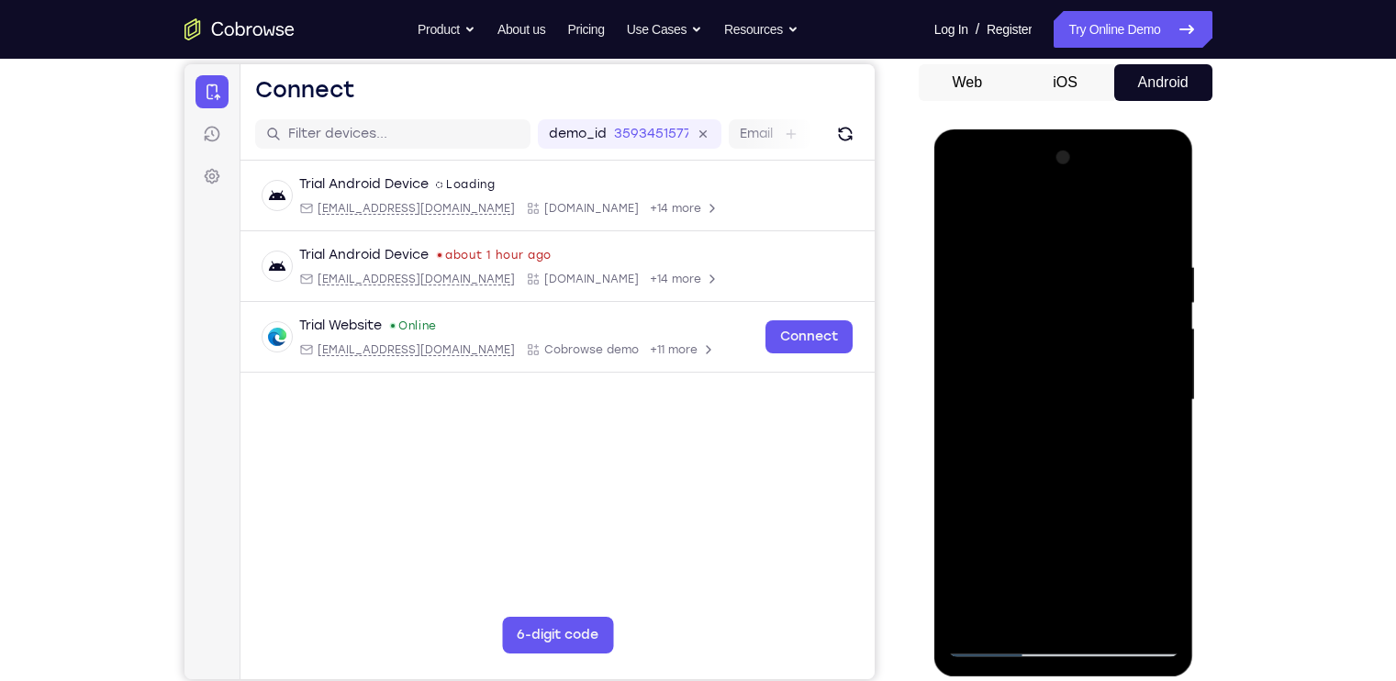
drag
click at [1032, 421] on div at bounding box center [1063, 400] width 231 height 514
click at [1039, 456] on div at bounding box center [1063, 400] width 231 height 514
click at [1028, 391] on div at bounding box center [1063, 400] width 231 height 514
click at [1022, 331] on div at bounding box center [1063, 400] width 231 height 514
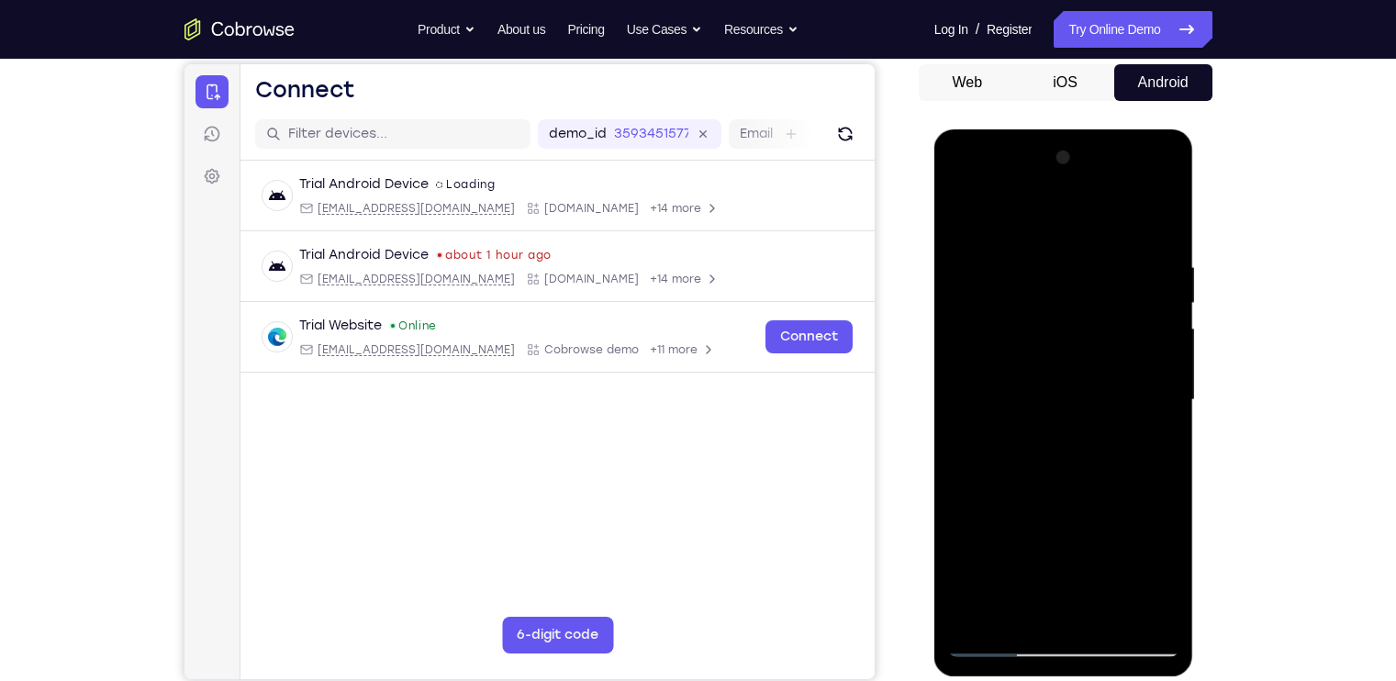
click at [1067, 347] on div at bounding box center [1063, 400] width 231 height 514
click at [1064, 362] on div at bounding box center [1063, 400] width 231 height 514
click at [1053, 348] on div at bounding box center [1063, 400] width 231 height 514
click at [1050, 247] on div at bounding box center [1063, 400] width 231 height 514
click at [1071, 283] on div at bounding box center [1063, 400] width 231 height 514
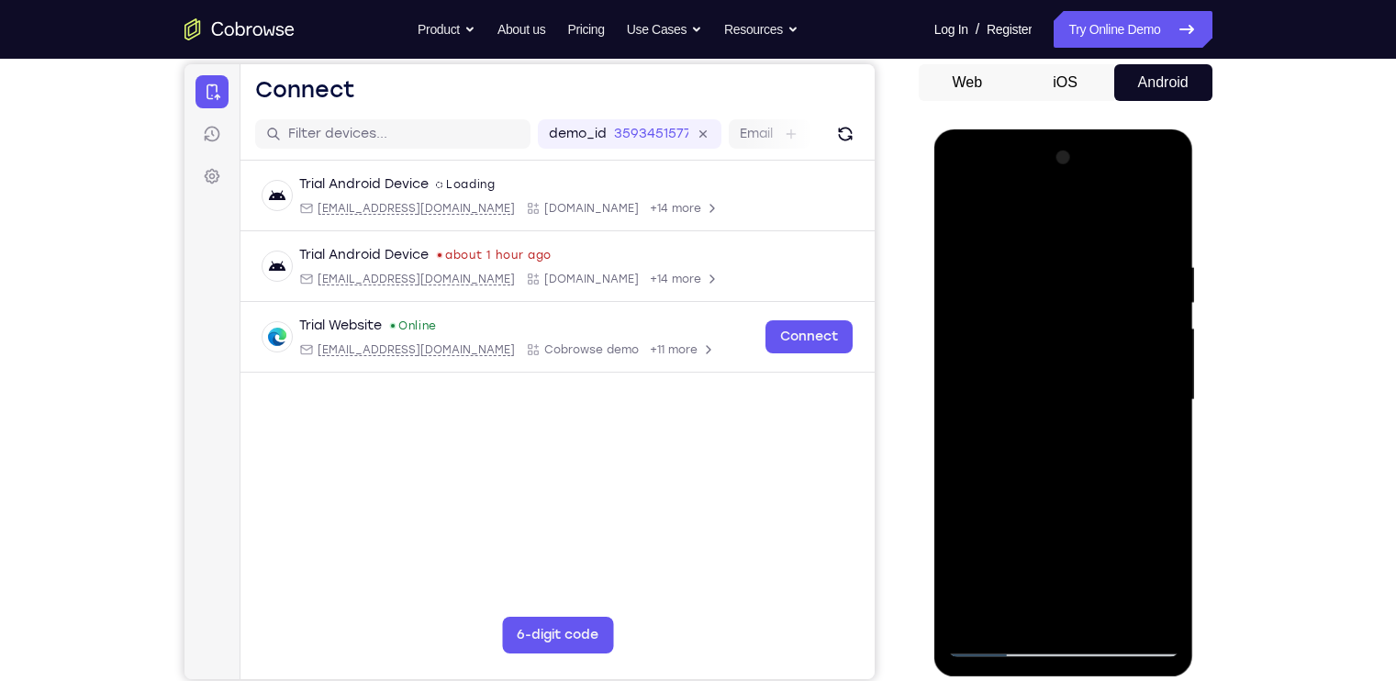
click at [1074, 340] on div at bounding box center [1063, 400] width 231 height 514
click at [1078, 315] on div at bounding box center [1063, 400] width 231 height 514
click at [1068, 227] on div at bounding box center [1063, 400] width 231 height 514
click at [1055, 285] on div at bounding box center [1063, 400] width 231 height 514
click at [1065, 315] on div at bounding box center [1063, 400] width 231 height 514
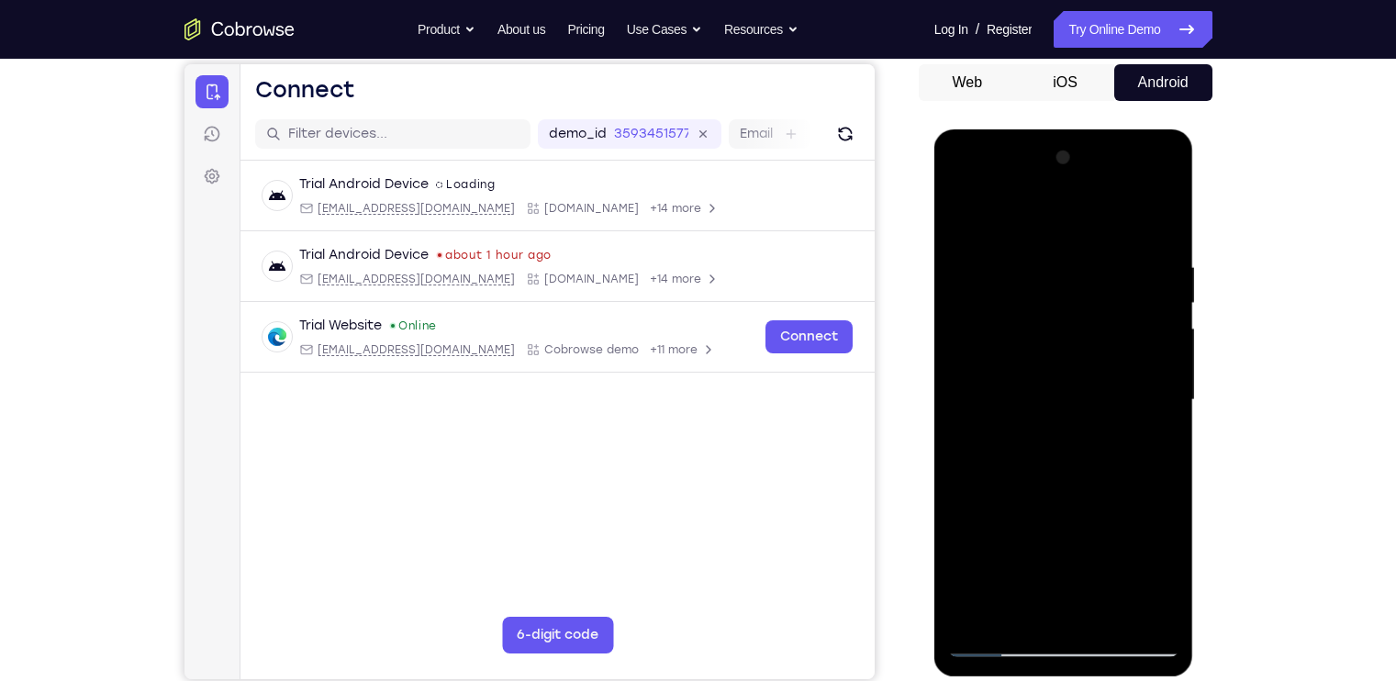
click at [1060, 322] on div at bounding box center [1063, 400] width 231 height 514
click at [1072, 260] on div at bounding box center [1063, 400] width 231 height 514
click at [1065, 326] on div at bounding box center [1063, 400] width 231 height 514
click at [975, 493] on div at bounding box center [1063, 400] width 231 height 514
click at [1006, 646] on div at bounding box center [1063, 400] width 231 height 514
